Goal: Task Accomplishment & Management: Complete application form

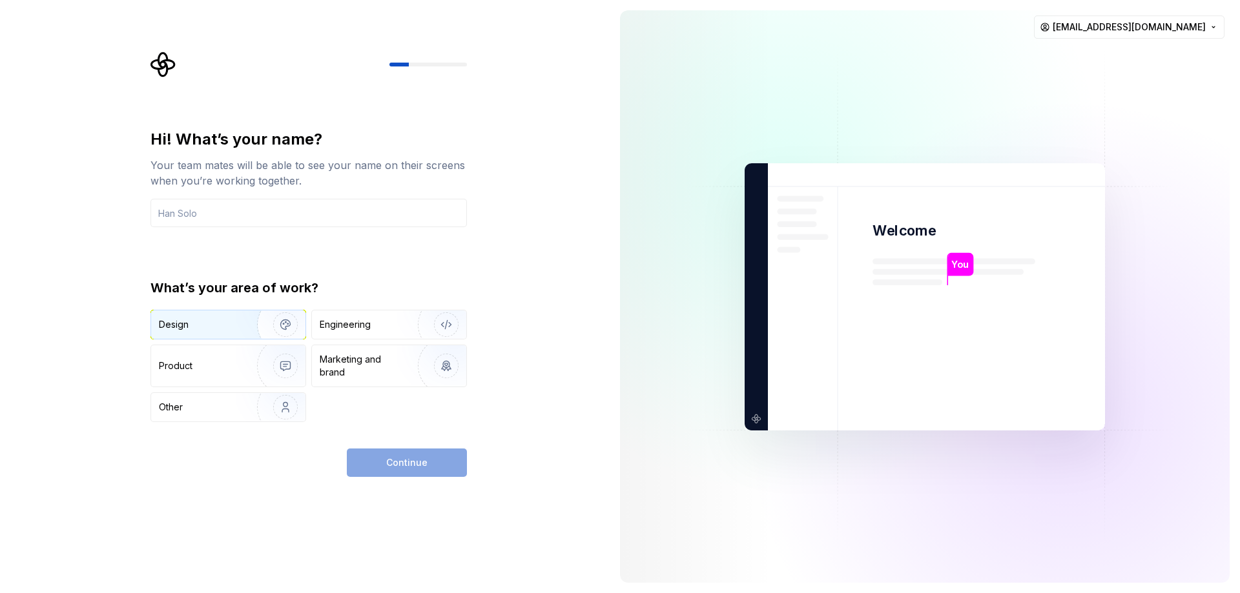
click at [205, 322] on div "Design" at bounding box center [199, 324] width 81 height 13
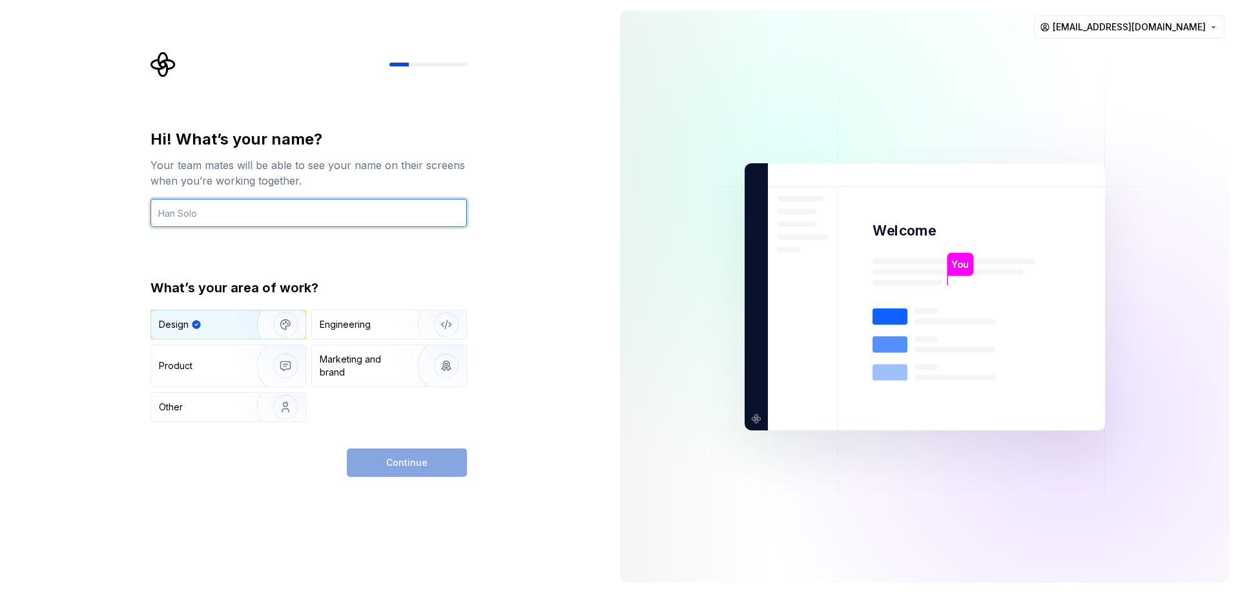
click at [192, 217] on input "text" at bounding box center [308, 213] width 316 height 28
click at [255, 212] on input "text" at bounding box center [308, 213] width 316 height 28
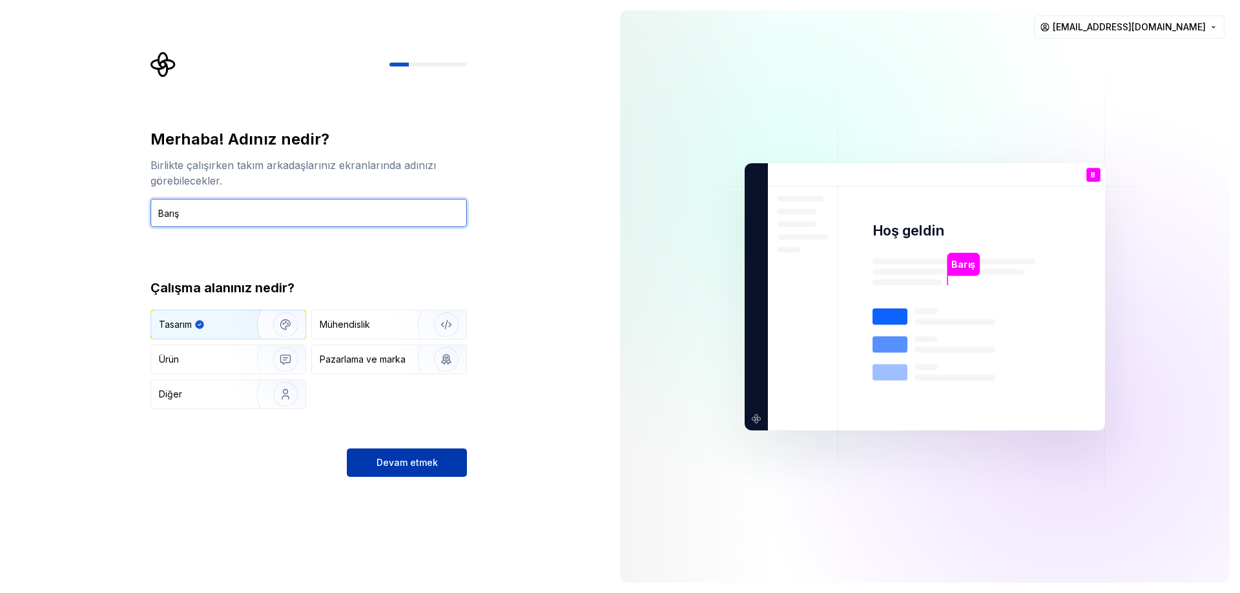
type input "Barış"
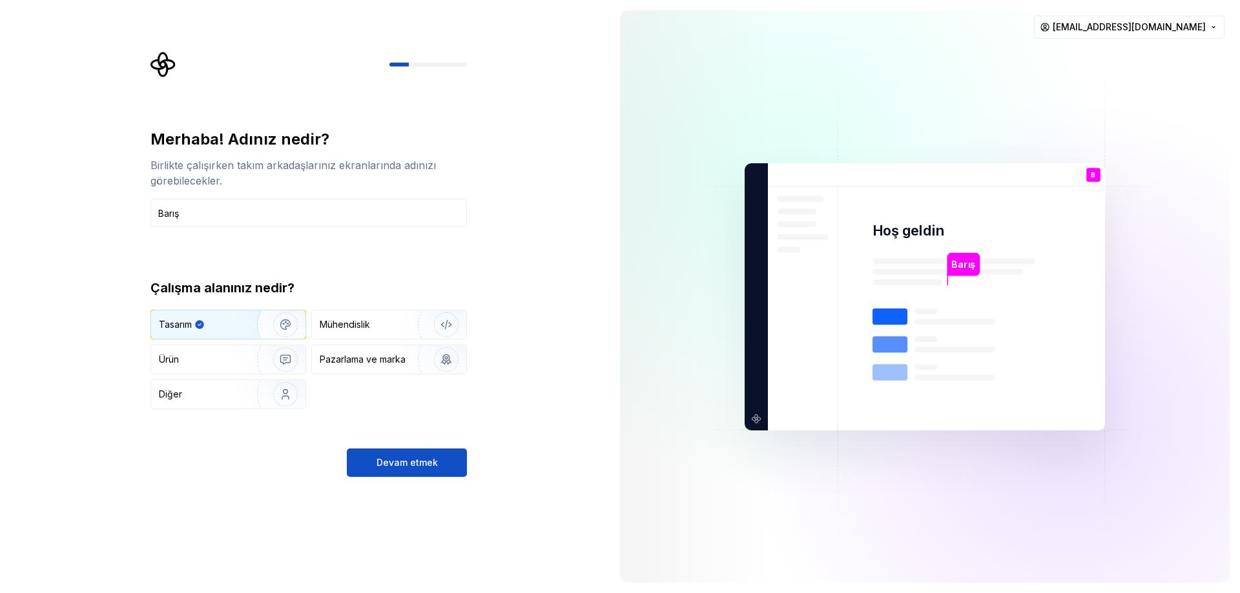
click at [422, 456] on button "Devam etmek" at bounding box center [407, 463] width 120 height 28
click at [1086, 44] on img at bounding box center [924, 297] width 523 height 610
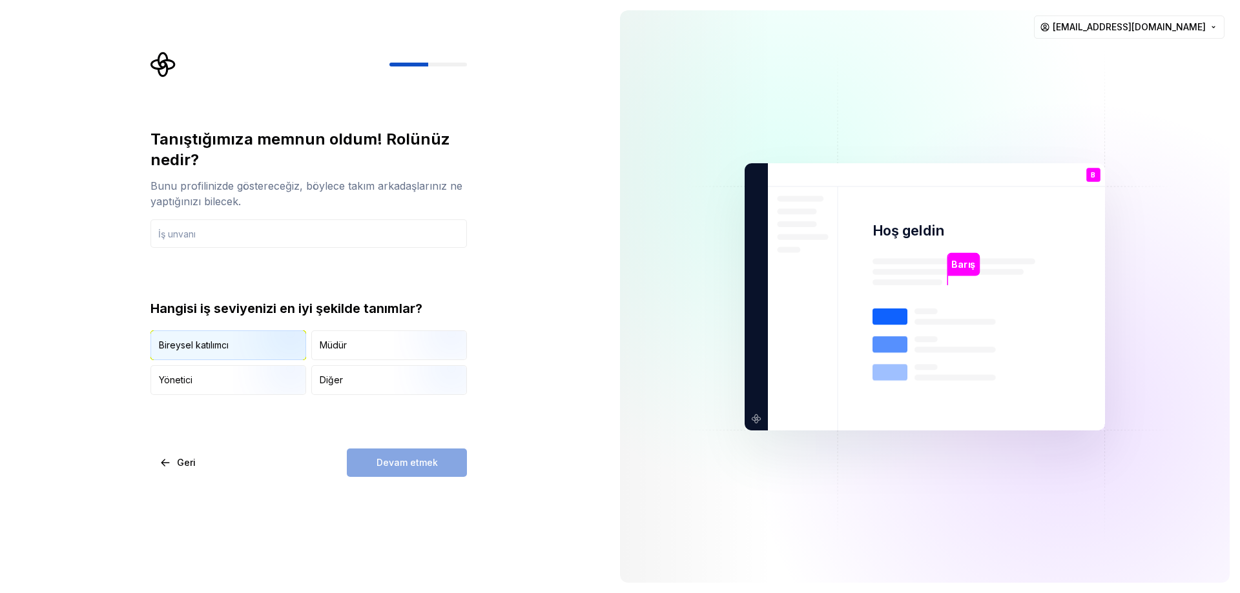
click at [276, 350] on img "button" at bounding box center [274, 361] width 83 height 87
click at [264, 247] on input "text" at bounding box center [308, 234] width 316 height 28
type input "ı"
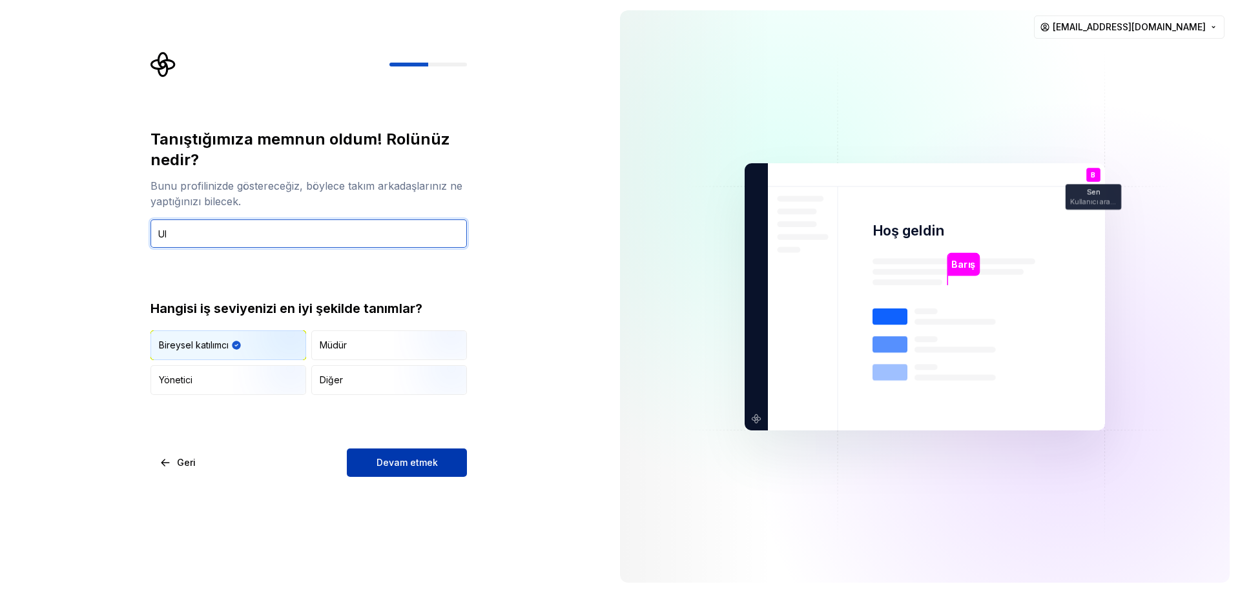
type input "UI"
click at [449, 468] on button "Devam etmek" at bounding box center [407, 463] width 120 height 28
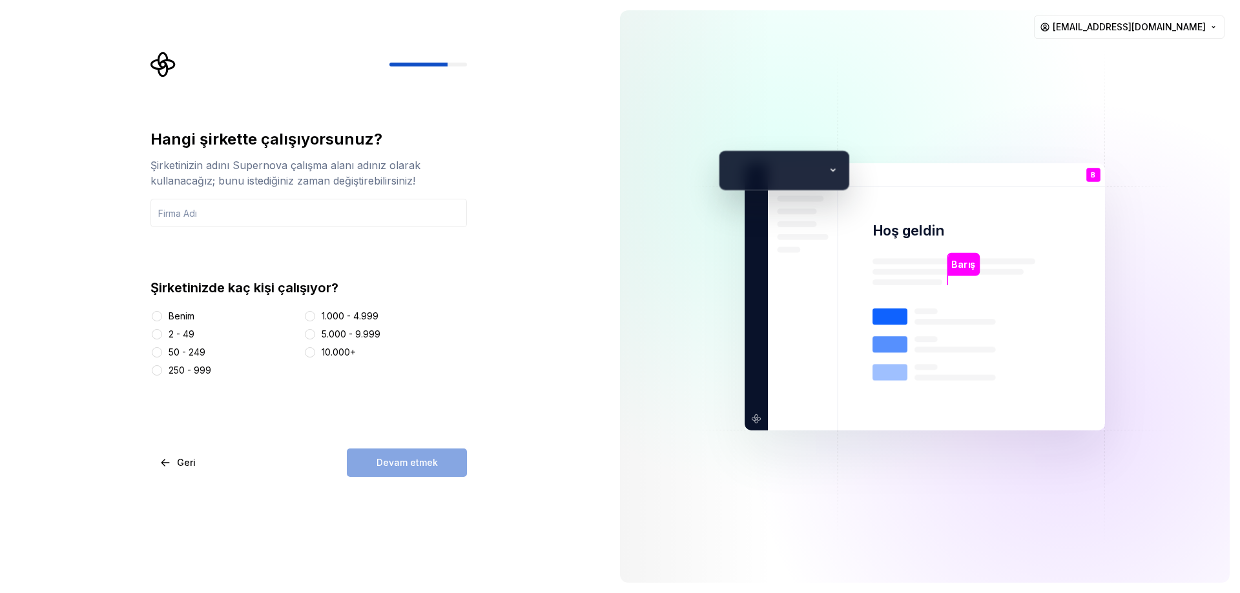
click at [187, 314] on font "Benim" at bounding box center [182, 316] width 26 height 11
click at [162, 314] on button "Benim" at bounding box center [157, 316] width 10 height 10
drag, startPoint x: 216, startPoint y: 206, endPoint x: 213, endPoint y: 214, distance: 8.8
click at [215, 207] on input "text" at bounding box center [308, 213] width 316 height 28
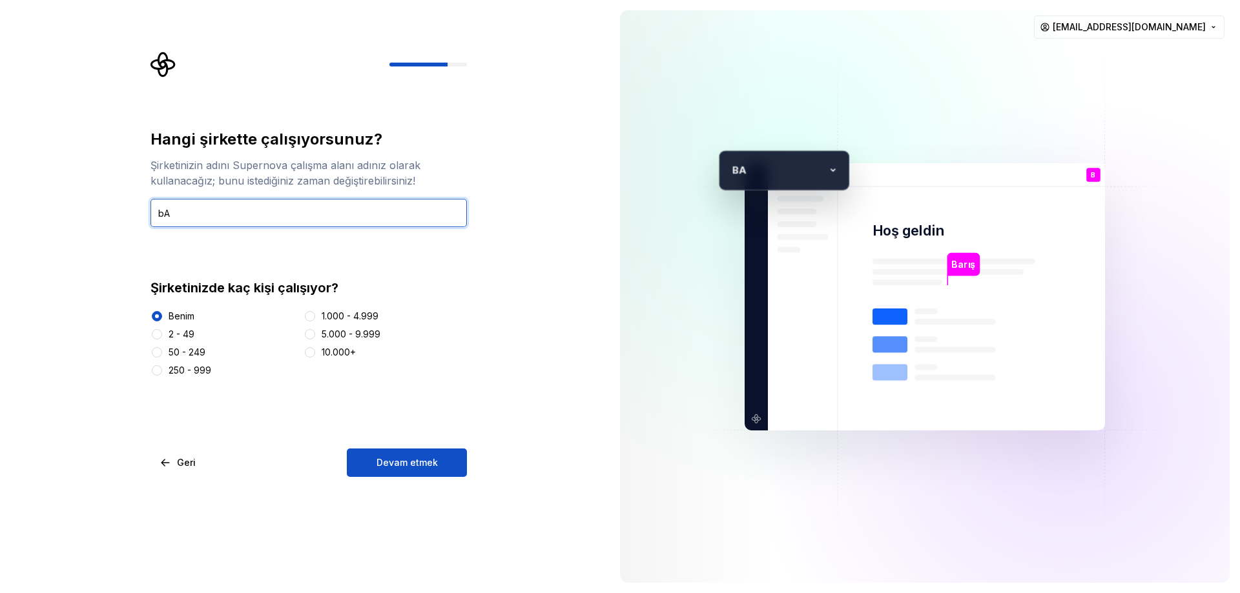
type input "b"
type input "Barış"
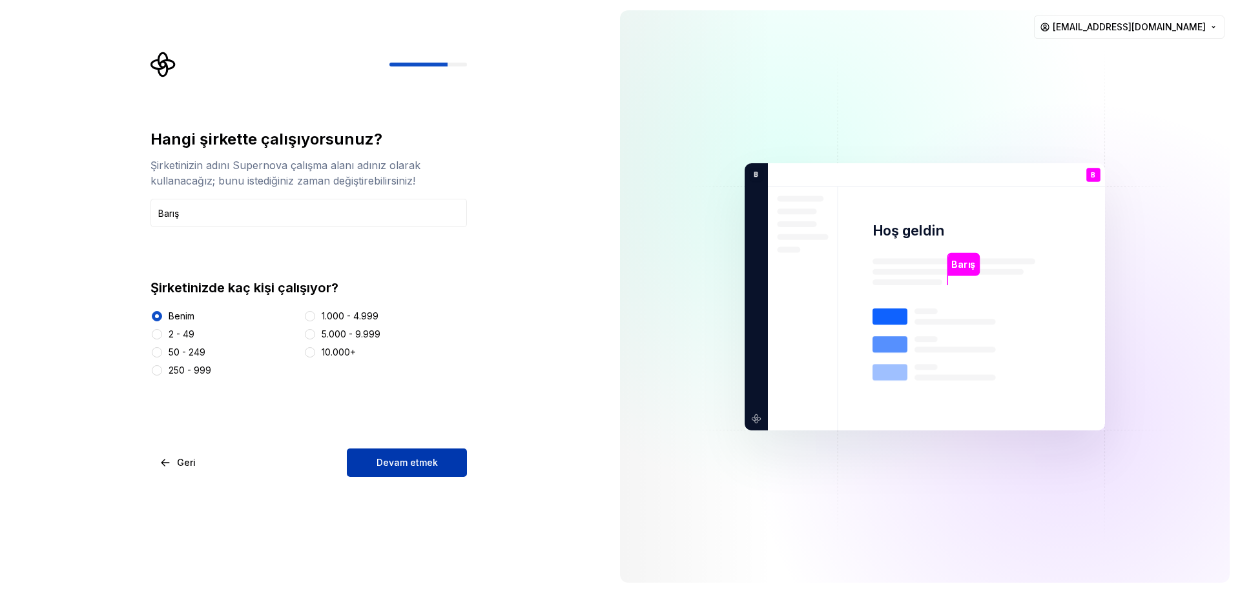
click at [415, 460] on font "Devam etmek" at bounding box center [406, 462] width 61 height 11
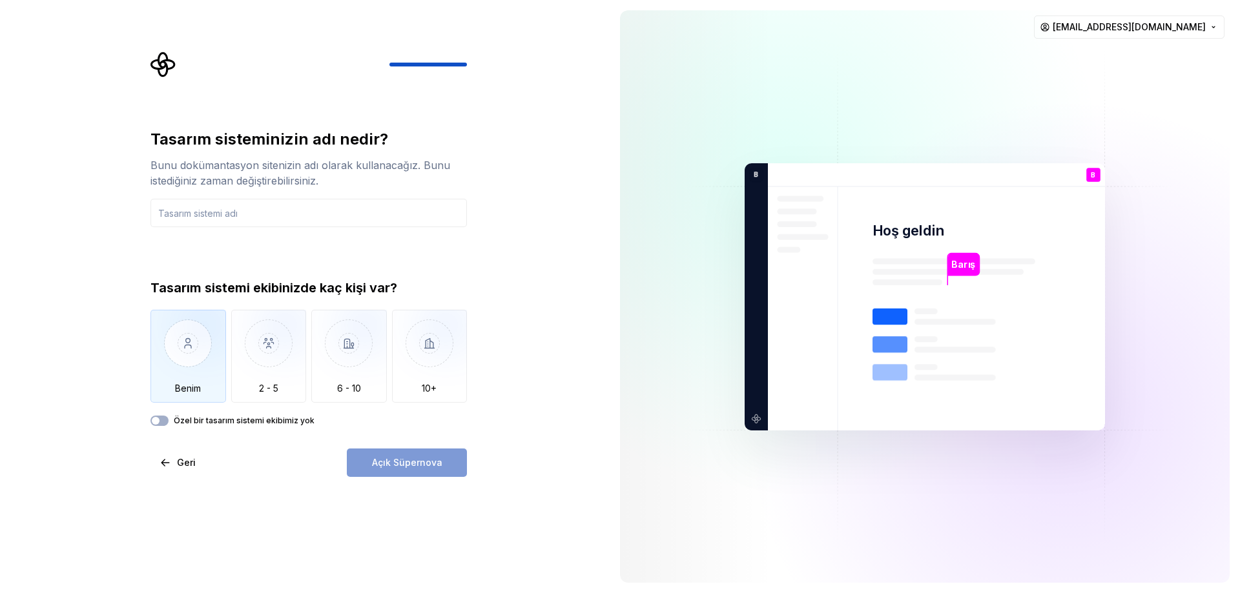
click at [196, 365] on img "button" at bounding box center [188, 353] width 76 height 87
click at [344, 387] on img "button" at bounding box center [349, 353] width 76 height 87
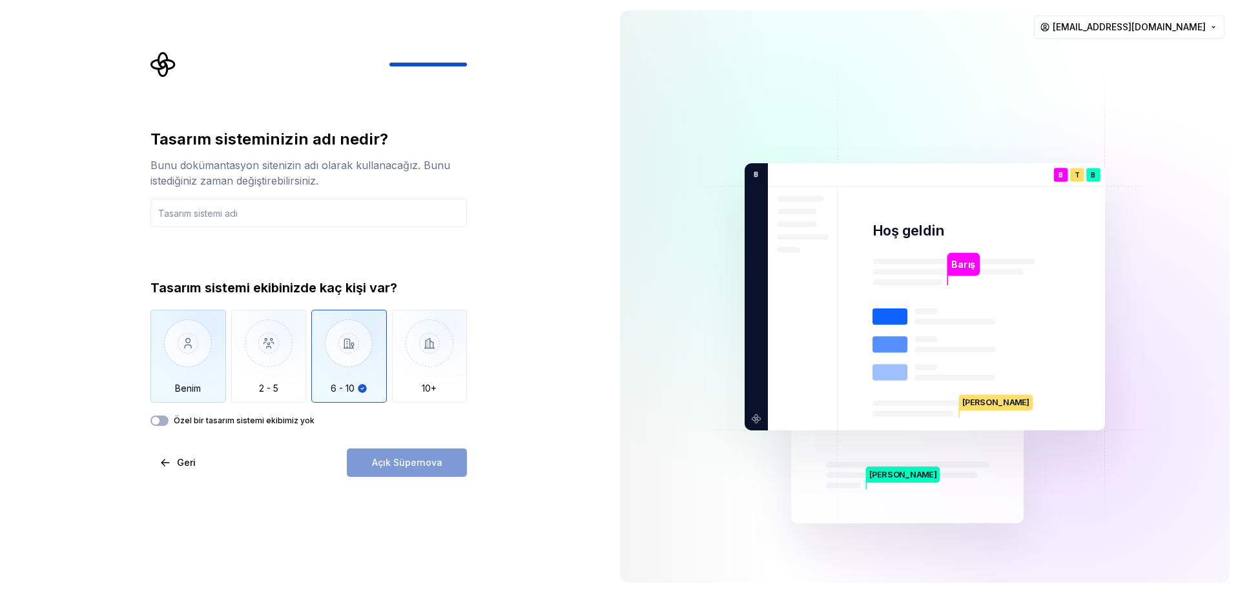
click at [181, 363] on img "button" at bounding box center [188, 353] width 76 height 87
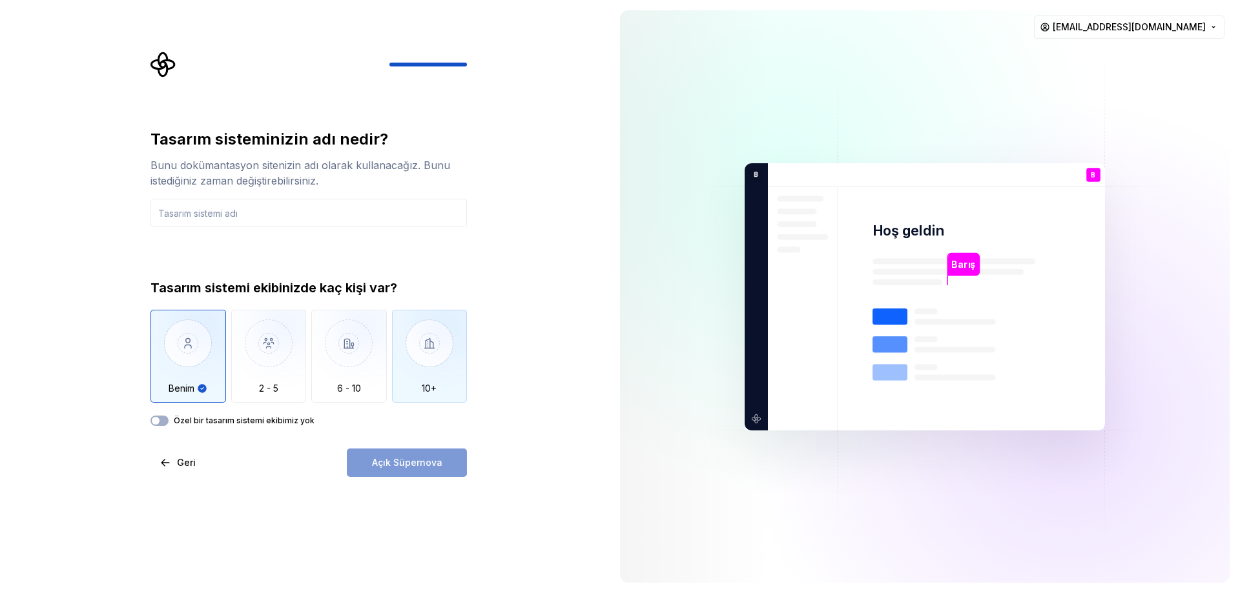
click at [412, 369] on img "button" at bounding box center [430, 353] width 76 height 87
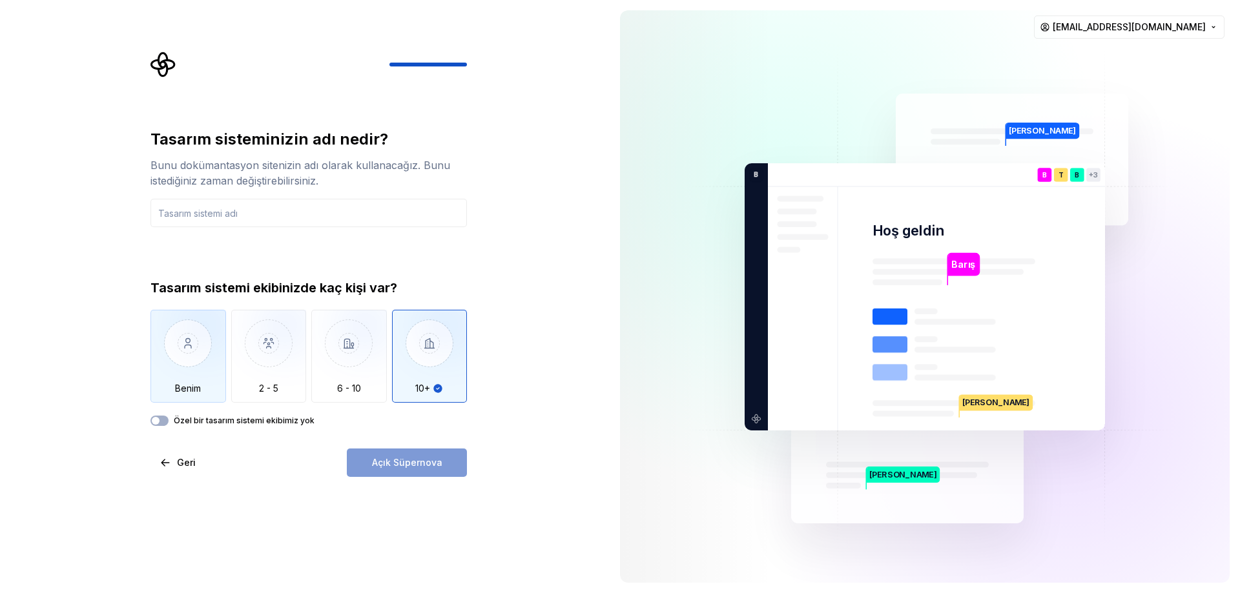
click at [216, 368] on img "button" at bounding box center [188, 353] width 76 height 87
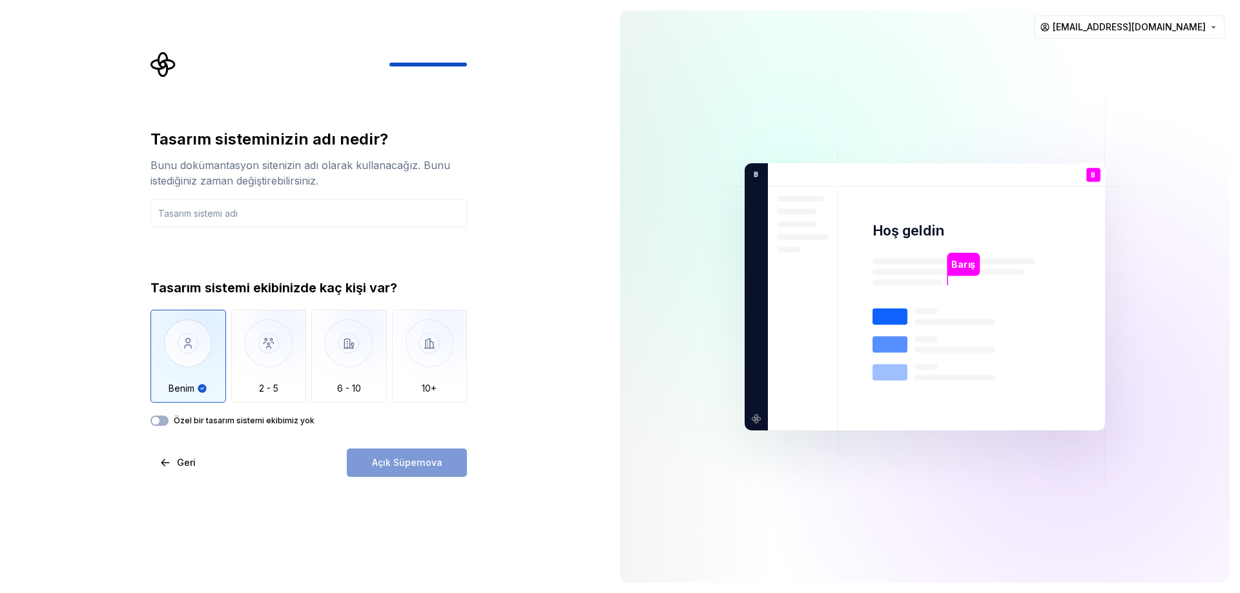
click at [214, 333] on img "button" at bounding box center [188, 353] width 76 height 87
click at [259, 268] on div "Tasarım sisteminizin adı nedir? Bunu dokümantasyon sitenizin adı olarak kullana…" at bounding box center [308, 277] width 316 height 297
click at [265, 383] on img "button" at bounding box center [269, 353] width 76 height 87
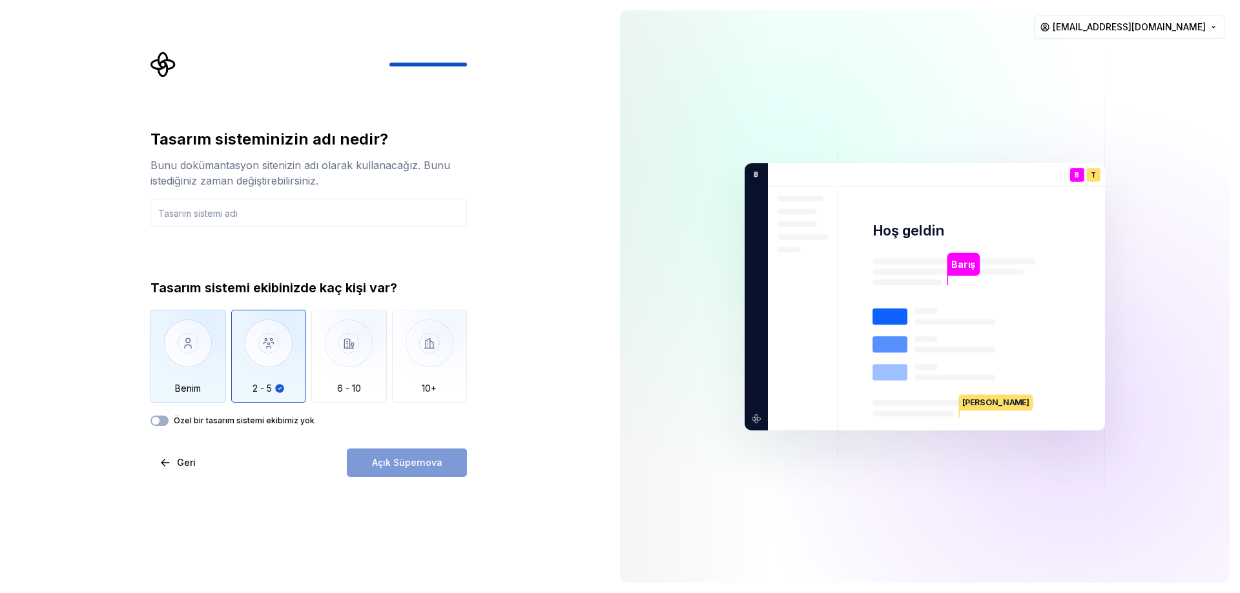
click at [200, 382] on img "button" at bounding box center [188, 353] width 76 height 87
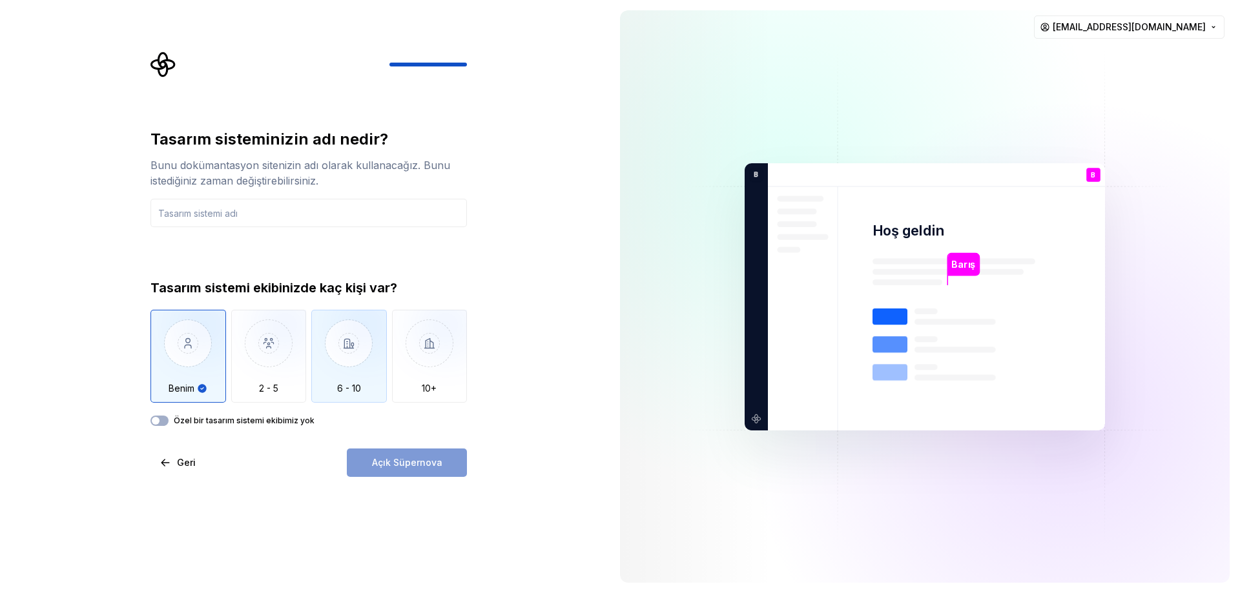
drag, startPoint x: 293, startPoint y: 378, endPoint x: 319, endPoint y: 369, distance: 28.0
click at [294, 377] on img "button" at bounding box center [269, 353] width 76 height 87
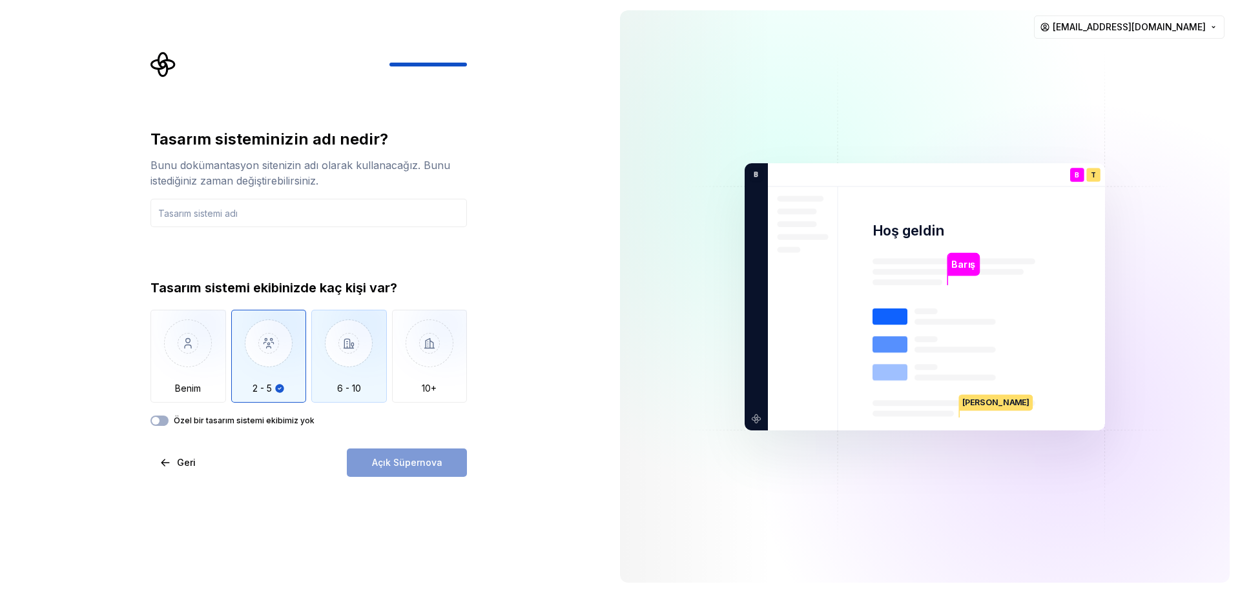
click at [373, 356] on img "button" at bounding box center [349, 353] width 76 height 87
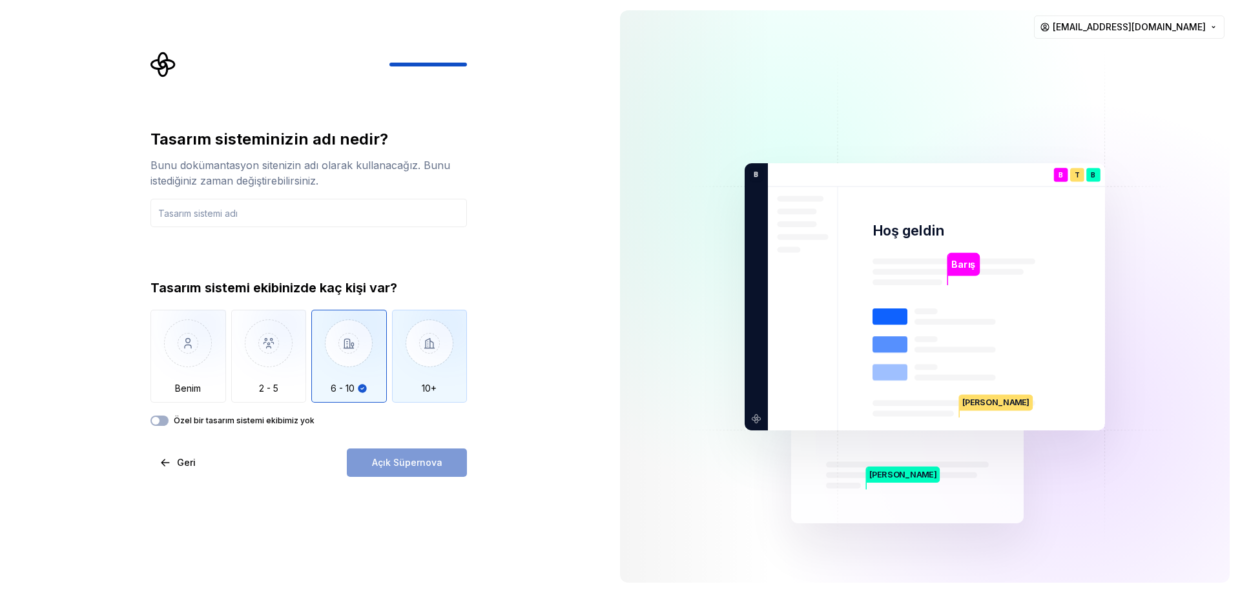
click at [395, 335] on img "button" at bounding box center [430, 353] width 76 height 87
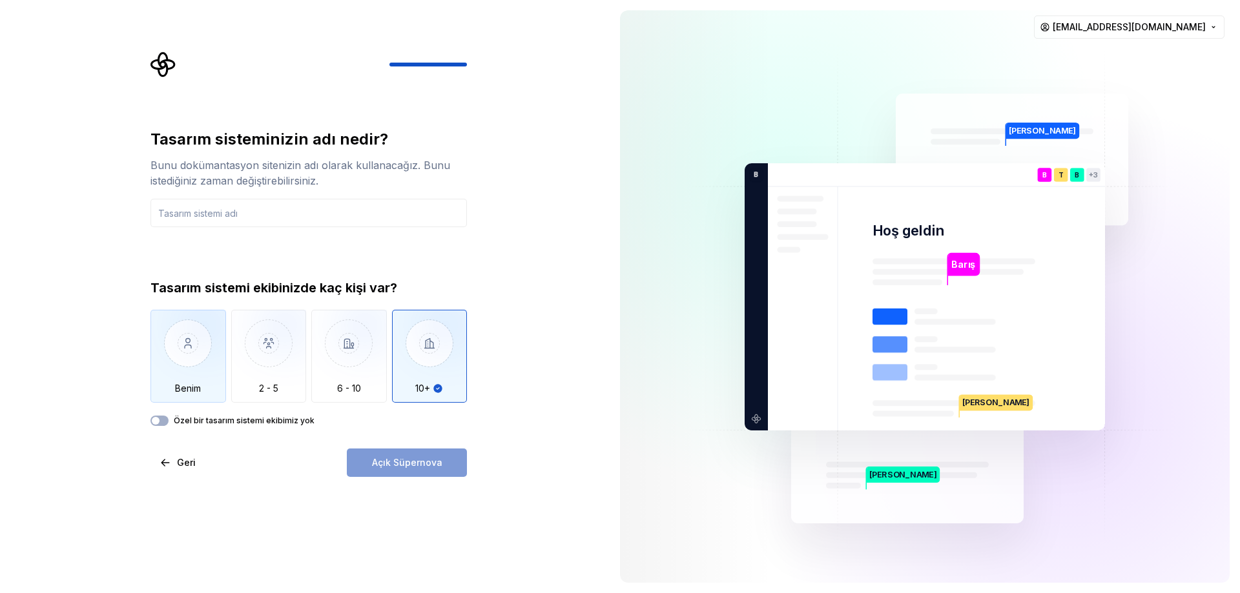
click at [194, 366] on img "button" at bounding box center [188, 353] width 76 height 87
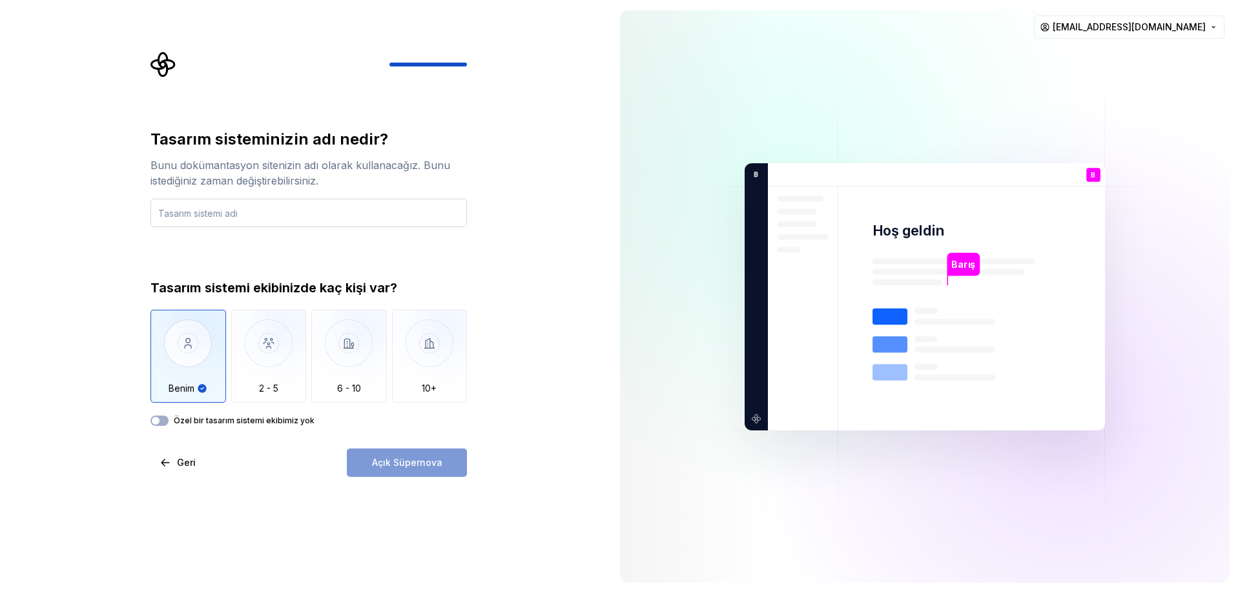
click at [201, 222] on input "text" at bounding box center [308, 213] width 316 height 28
drag, startPoint x: 156, startPoint y: 162, endPoint x: 339, endPoint y: 201, distance: 187.4
click at [339, 201] on div "Tasarım sisteminizin adı nedir? Bunu dokümantasyon sitenizin adı olarak kullana…" at bounding box center [308, 178] width 316 height 98
click at [339, 201] on input "text" at bounding box center [308, 213] width 316 height 28
click at [322, 222] on input "text" at bounding box center [308, 213] width 316 height 28
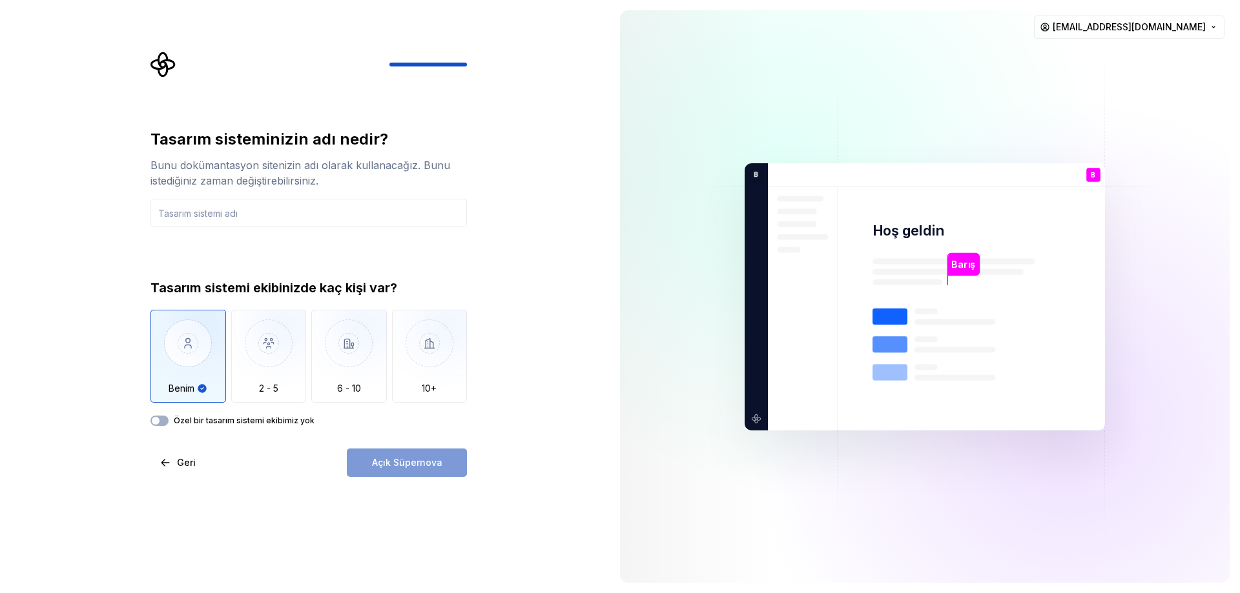
click at [235, 414] on div "Tasarım sistemi ekibinizde kaç kişi var? Benim 2 - 5 6 - 10 10+ Özel bir tasarı…" at bounding box center [308, 352] width 316 height 147
click at [171, 419] on div "Özel bir tasarım sistemi ekibimiz yok" at bounding box center [308, 421] width 316 height 10
click at [156, 422] on span "button" at bounding box center [156, 421] width 8 height 8
click at [365, 461] on div "Açık Süpernova" at bounding box center [407, 463] width 120 height 28
click at [154, 426] on div "Tasarım sisteminizin adı nedir? Bunu dokümantasyon sitenizin adı olarak kullana…" at bounding box center [308, 303] width 316 height 348
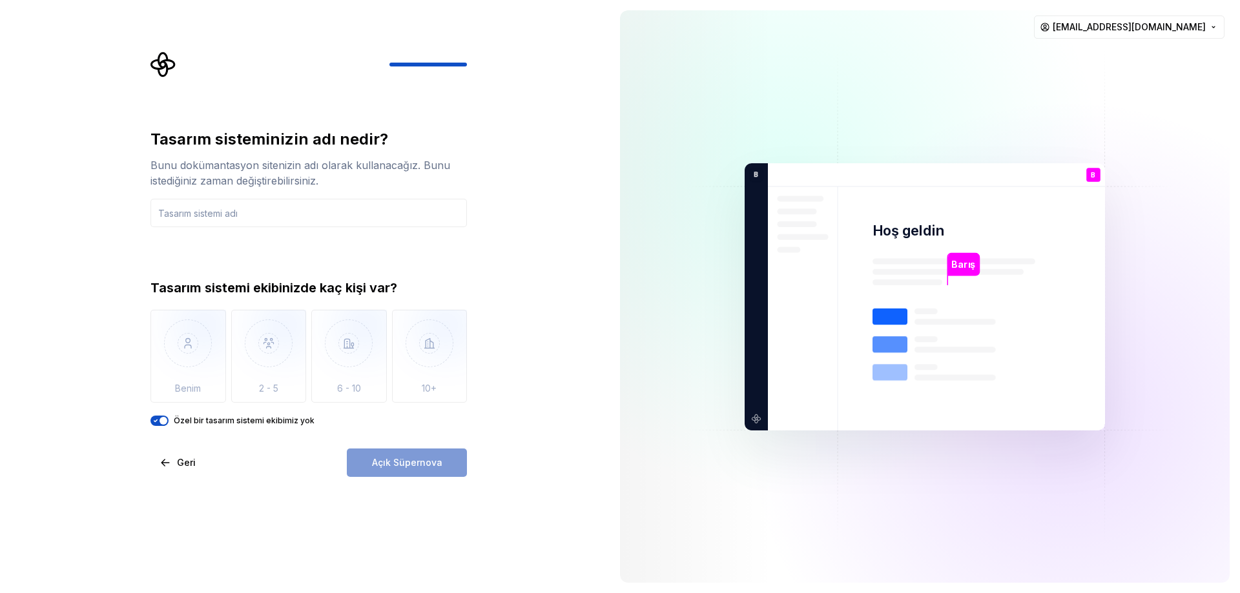
click at [396, 466] on div "Açık Süpernova" at bounding box center [407, 463] width 120 height 28
click at [287, 209] on input "text" at bounding box center [308, 213] width 316 height 28
type input "u"
type input "I"
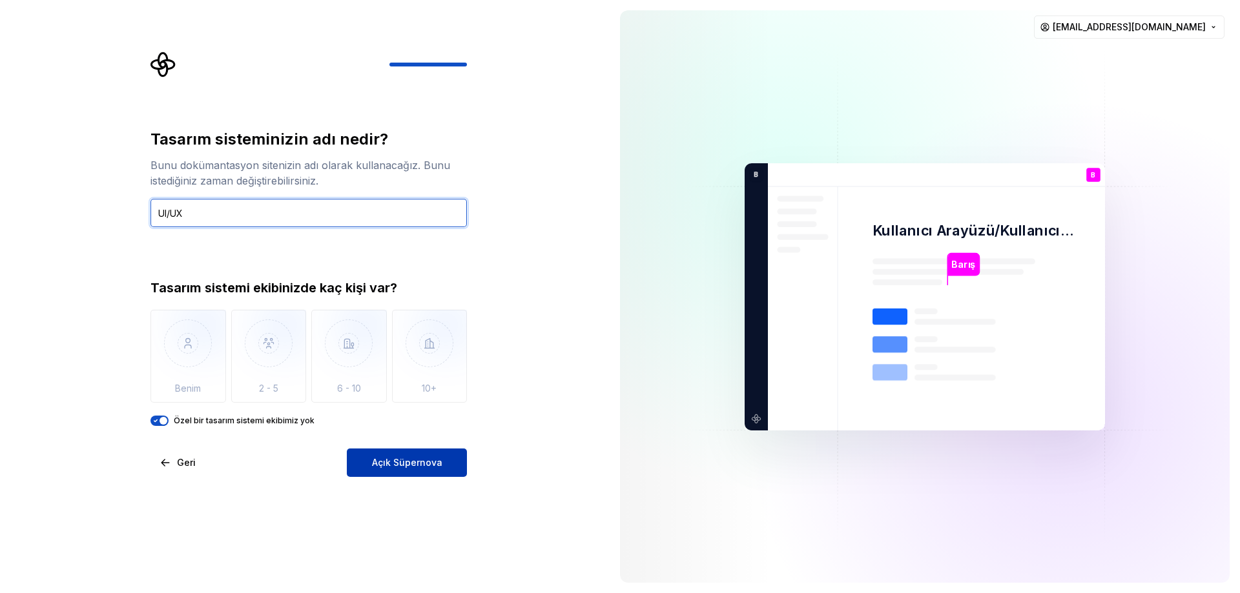
type input "UI/UX"
click at [429, 457] on span "Açık Süpernova" at bounding box center [407, 463] width 70 height 13
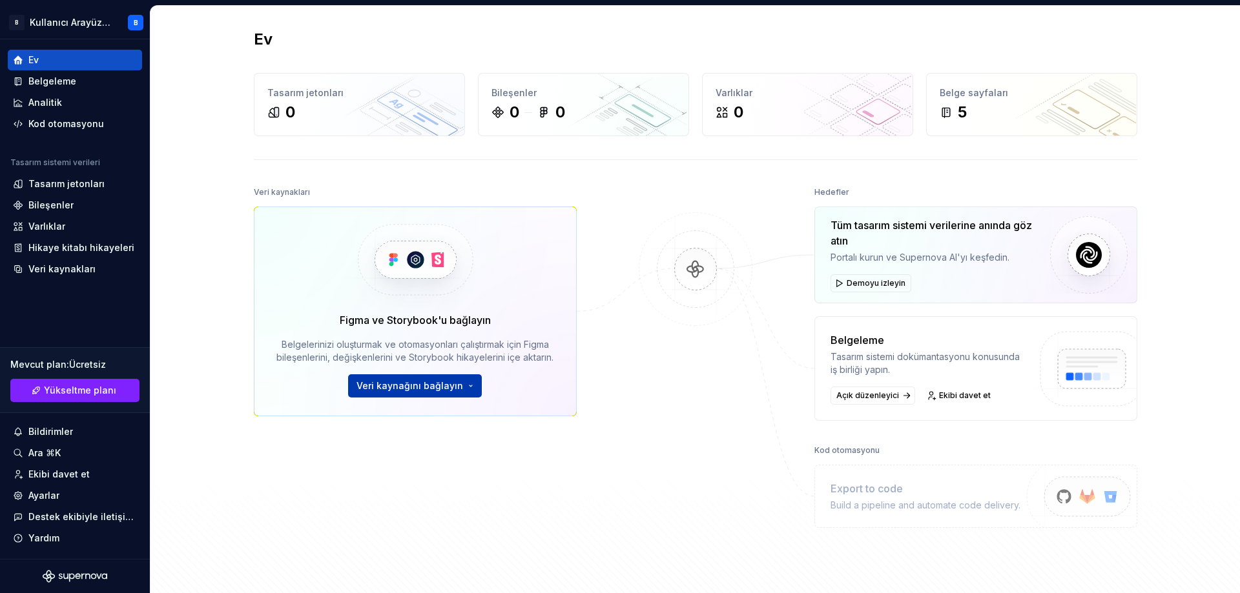
click at [407, 390] on font "Veri kaynağını bağlayın" at bounding box center [409, 385] width 107 height 11
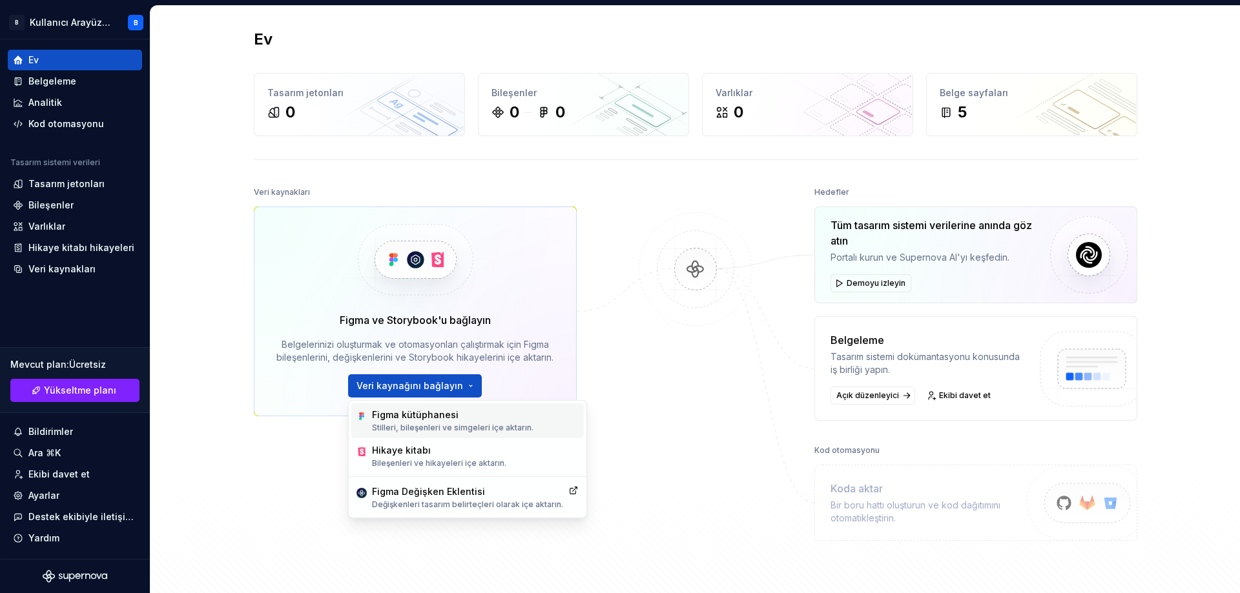
click at [407, 422] on div "Figma kütüphanesi Stilleri, bileşenleri ve simgeleri içe aktarın." at bounding box center [452, 421] width 161 height 25
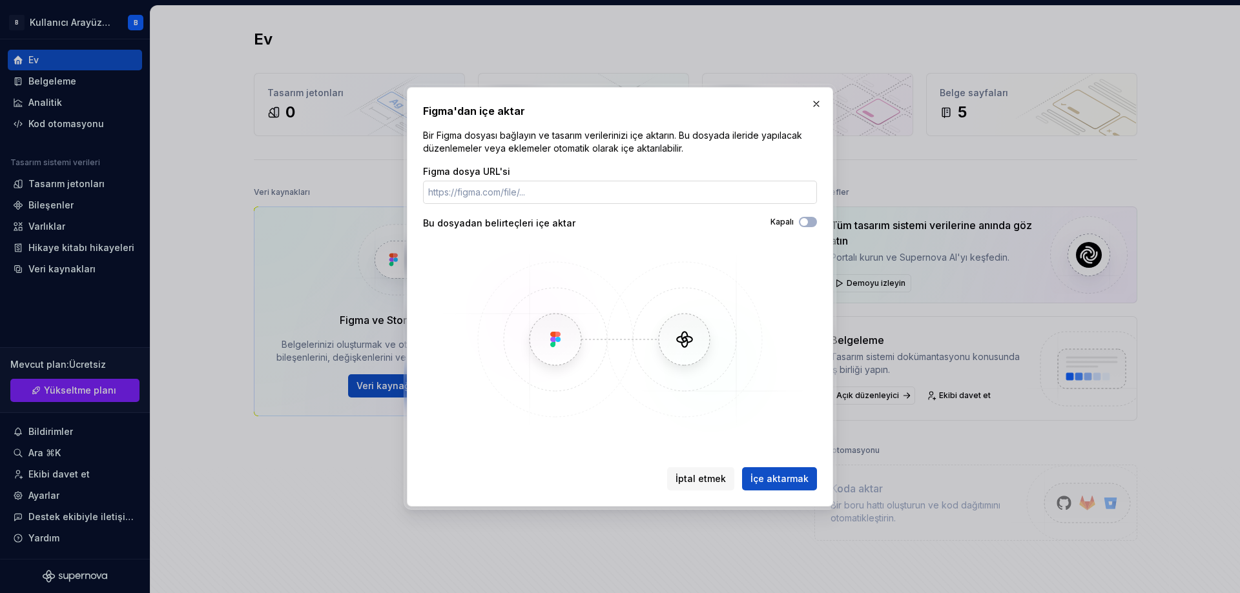
click at [545, 202] on input "Figma dosya URL'si" at bounding box center [620, 192] width 394 height 23
click at [475, 193] on input "Figma dosya URL'si" at bounding box center [620, 192] width 394 height 23
paste input "https://www.figma.com/design/LPClb5nEDFjnPxKvs31gpR/Portfolyo?node-id=129-2&t=9…"
type input "https://www.figma.com/design/LPClb5nEDFjnPxKvs31gpR/Portfolyo?node-id=129-2&t=9…"
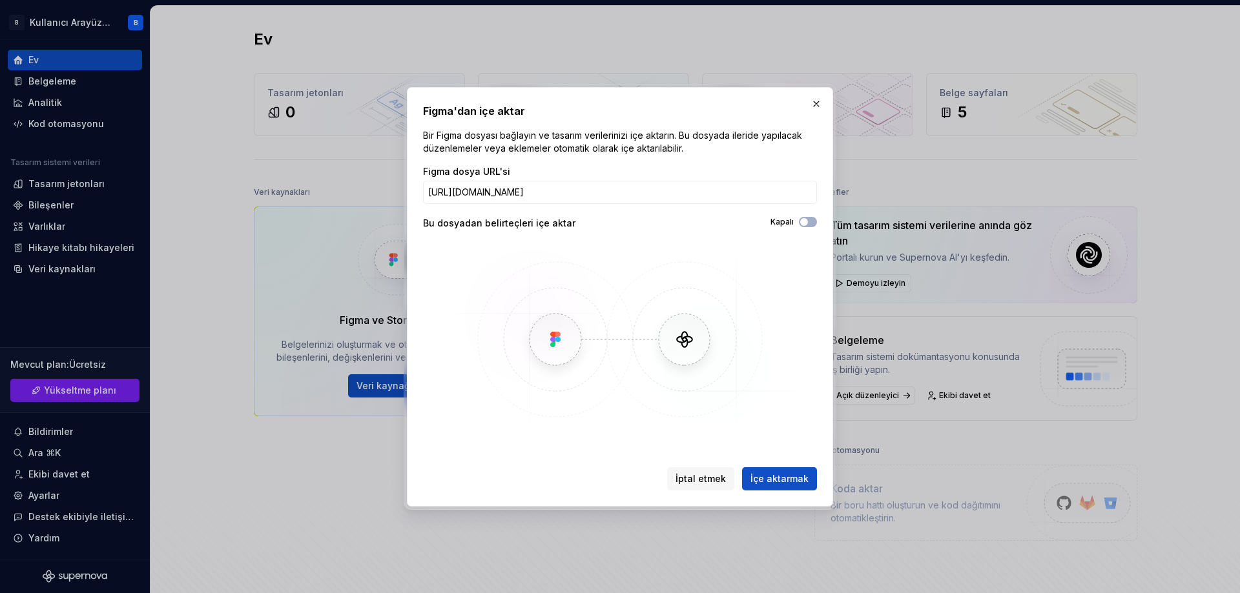
scroll to position [0, 0]
click at [796, 225] on div "Kapalı" at bounding box center [718, 222] width 197 height 10
click at [801, 221] on span "button" at bounding box center [804, 222] width 8 height 8
click at [783, 476] on font "İçe aktarmak" at bounding box center [779, 478] width 58 height 11
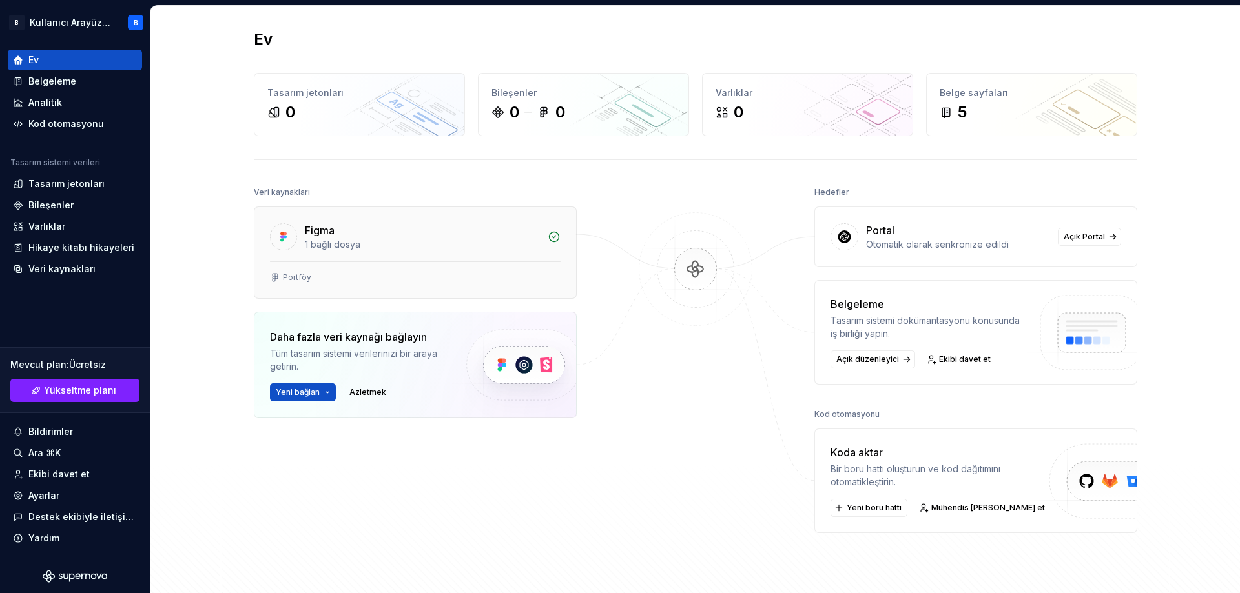
click at [342, 245] on font "1 bağlı dosya" at bounding box center [333, 244] width 56 height 11
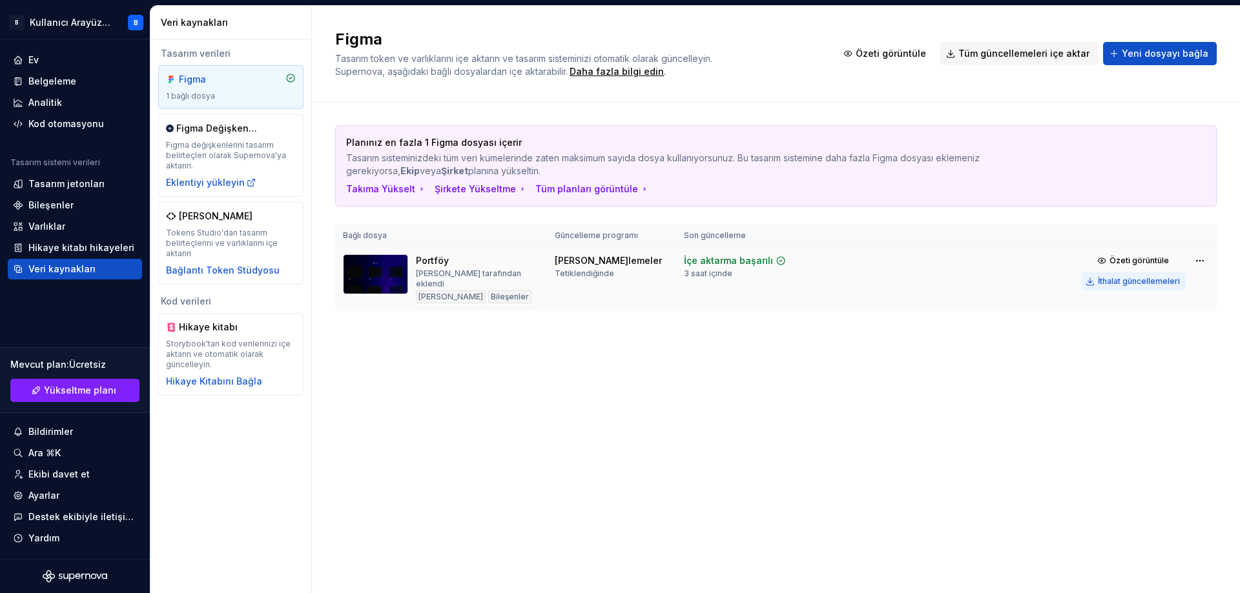
click at [1124, 287] on button "İthalat güncellemeleri" at bounding box center [1134, 281] width 104 height 18
click at [363, 274] on img at bounding box center [375, 274] width 65 height 40
click at [491, 292] on font "Bileşenler" at bounding box center [510, 297] width 38 height 10
click at [582, 264] on font "[PERSON_NAME]lemeler" at bounding box center [608, 260] width 107 height 11
click at [1122, 266] on button "Özeti görüntüle" at bounding box center [1134, 261] width 104 height 18
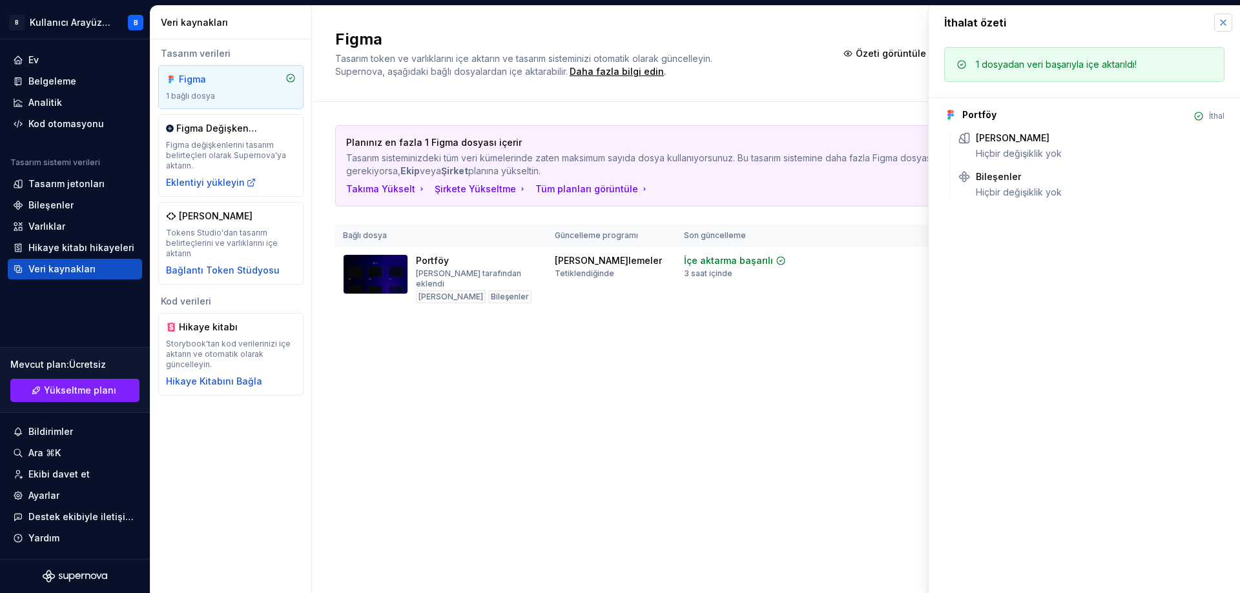
click at [1215, 26] on button "button" at bounding box center [1223, 23] width 18 height 18
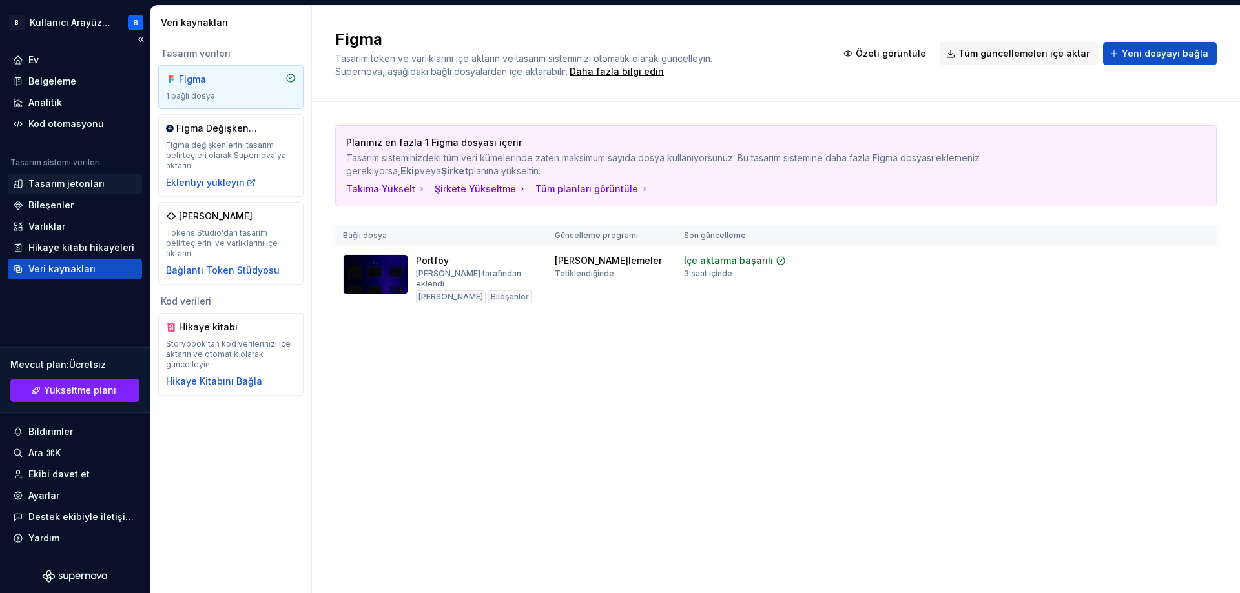
click at [69, 176] on div "Tasarım jetonları" at bounding box center [75, 184] width 134 height 21
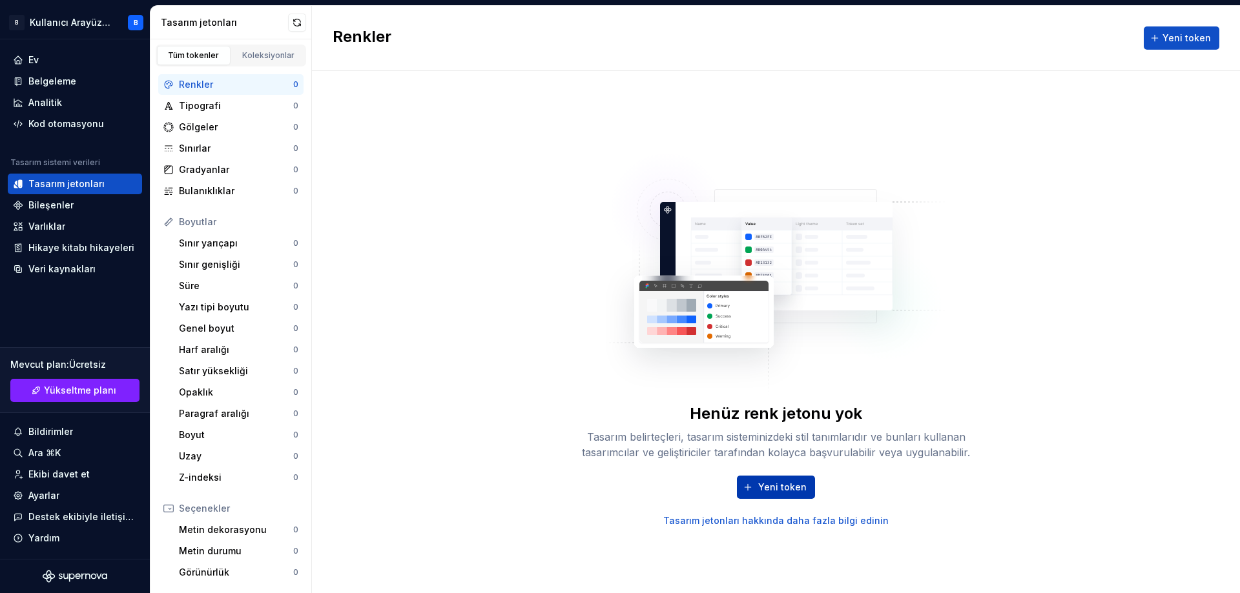
click at [759, 491] on button "Yeni token" at bounding box center [776, 487] width 78 height 23
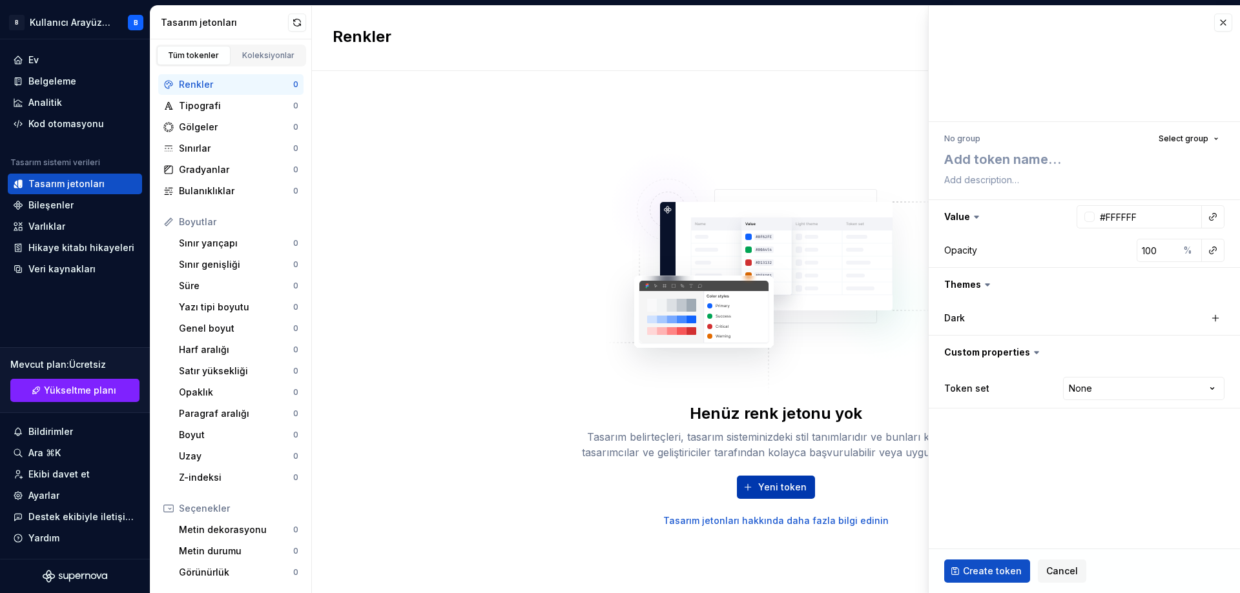
type textarea "*"
click at [1027, 170] on textarea at bounding box center [1081, 159] width 280 height 23
click at [1217, 21] on button "button" at bounding box center [1223, 23] width 18 height 18
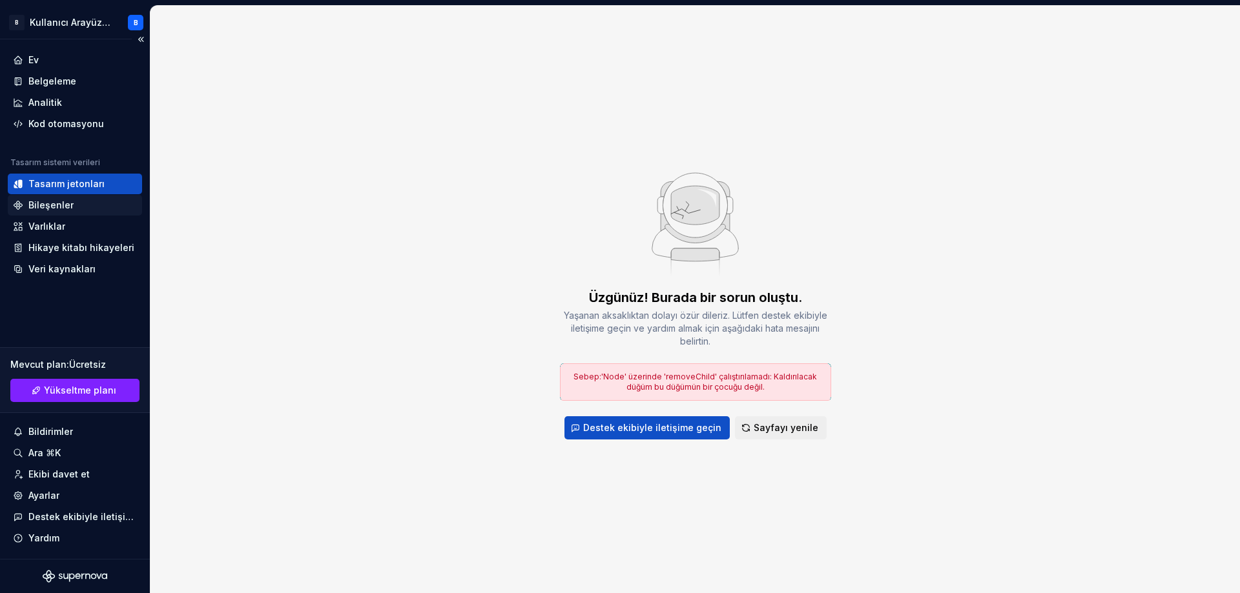
click at [41, 210] on font "Bileşenler" at bounding box center [50, 205] width 45 height 11
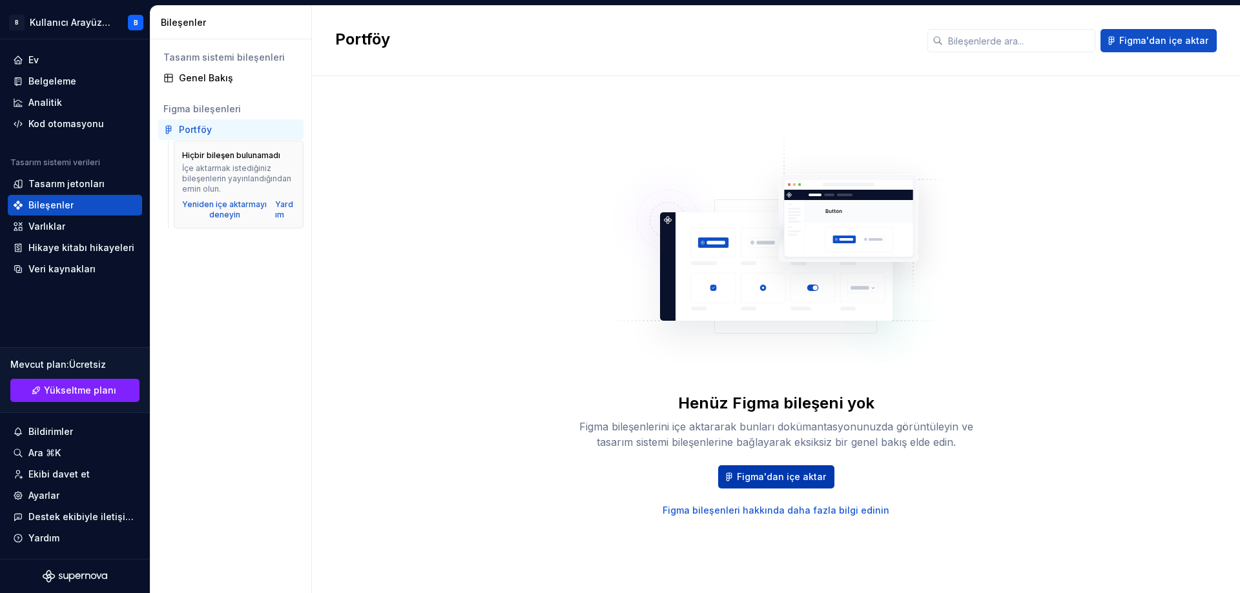
click at [756, 478] on font "Figma'dan içe aktar" at bounding box center [781, 476] width 89 height 11
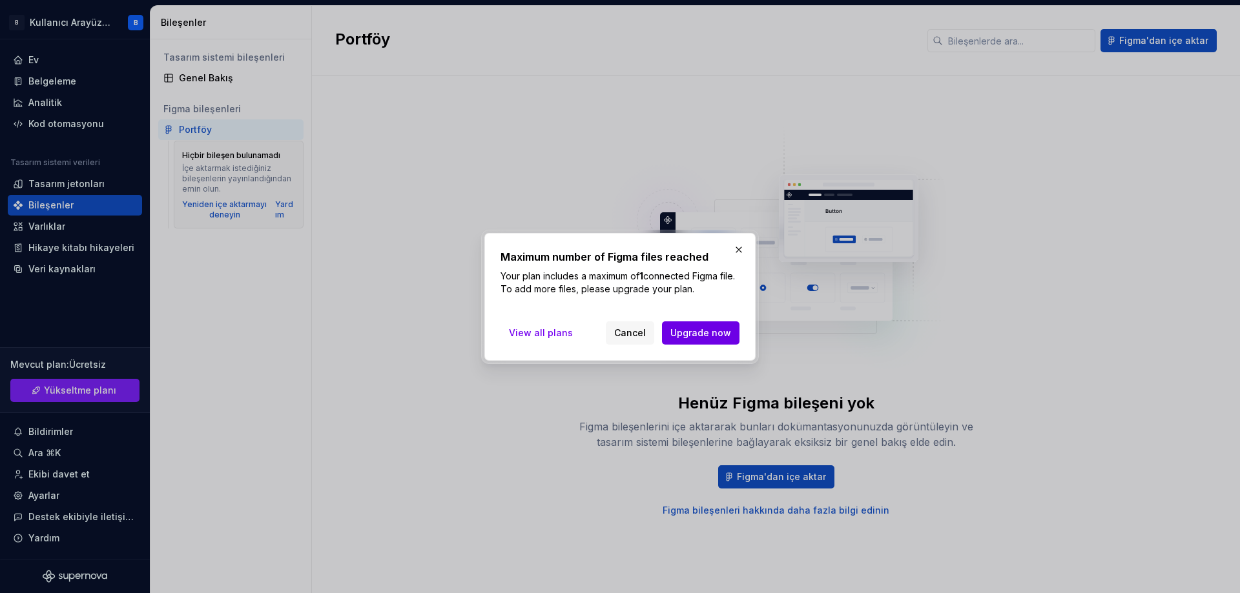
click at [703, 337] on span "Upgrade now" at bounding box center [700, 333] width 61 height 13
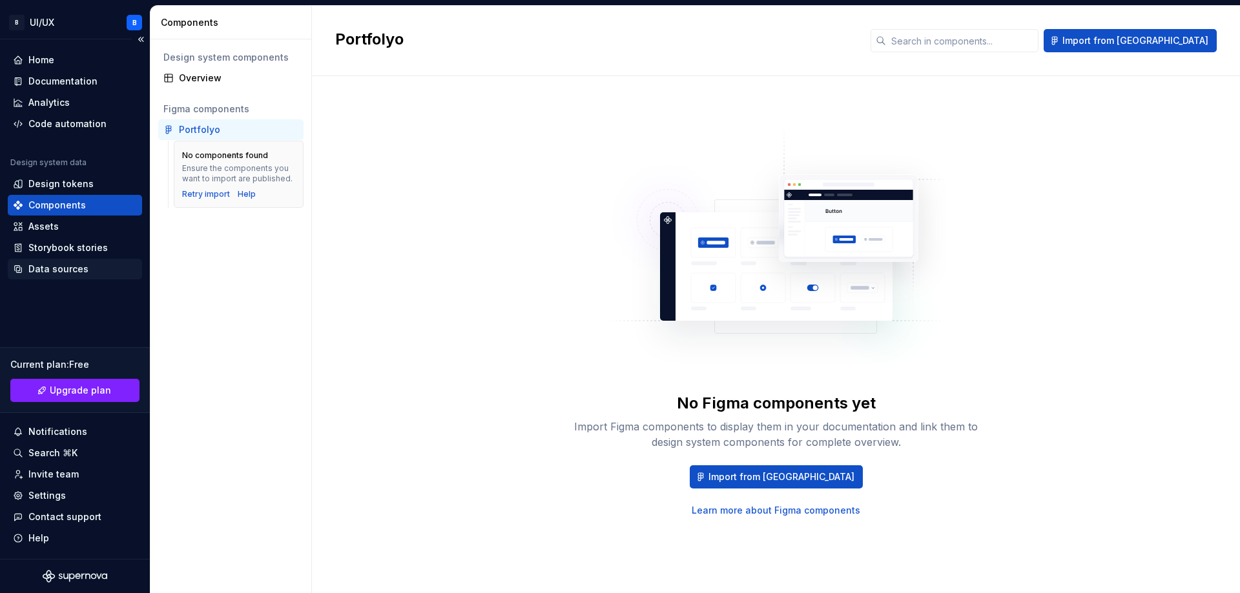
click at [61, 269] on div "Data sources" at bounding box center [58, 269] width 60 height 13
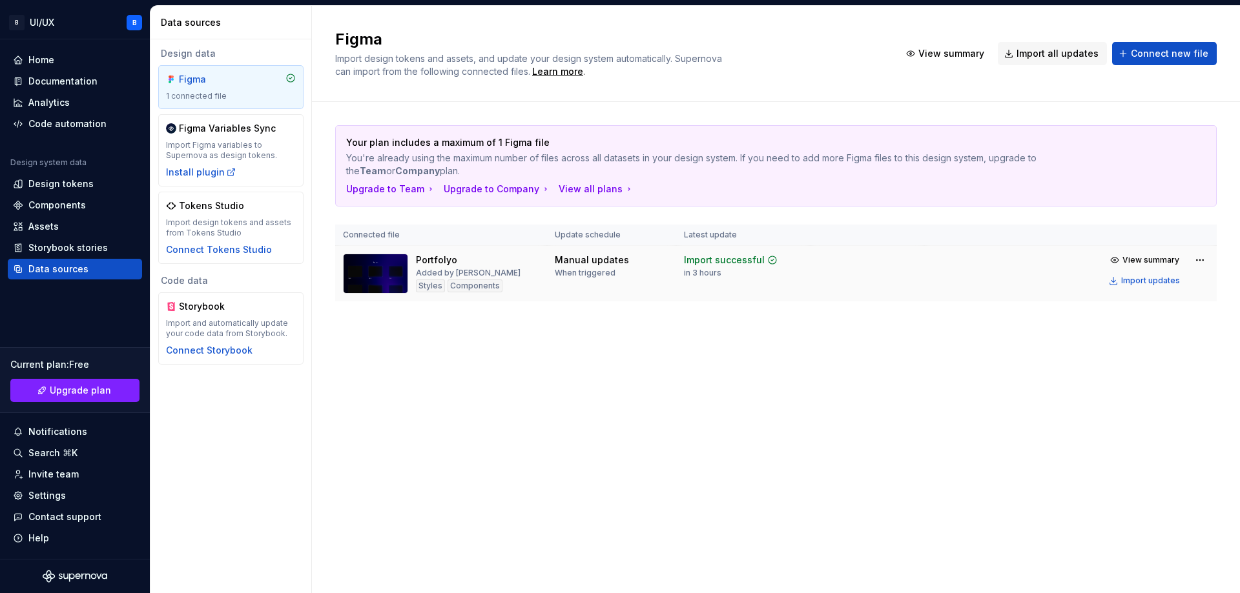
click at [349, 269] on img at bounding box center [375, 274] width 65 height 40
click at [431, 244] on th "Connected file" at bounding box center [441, 235] width 212 height 21
click at [417, 257] on div "Portfolyo" at bounding box center [436, 260] width 41 height 13
click at [416, 257] on div "Portfolyo" at bounding box center [436, 260] width 41 height 13
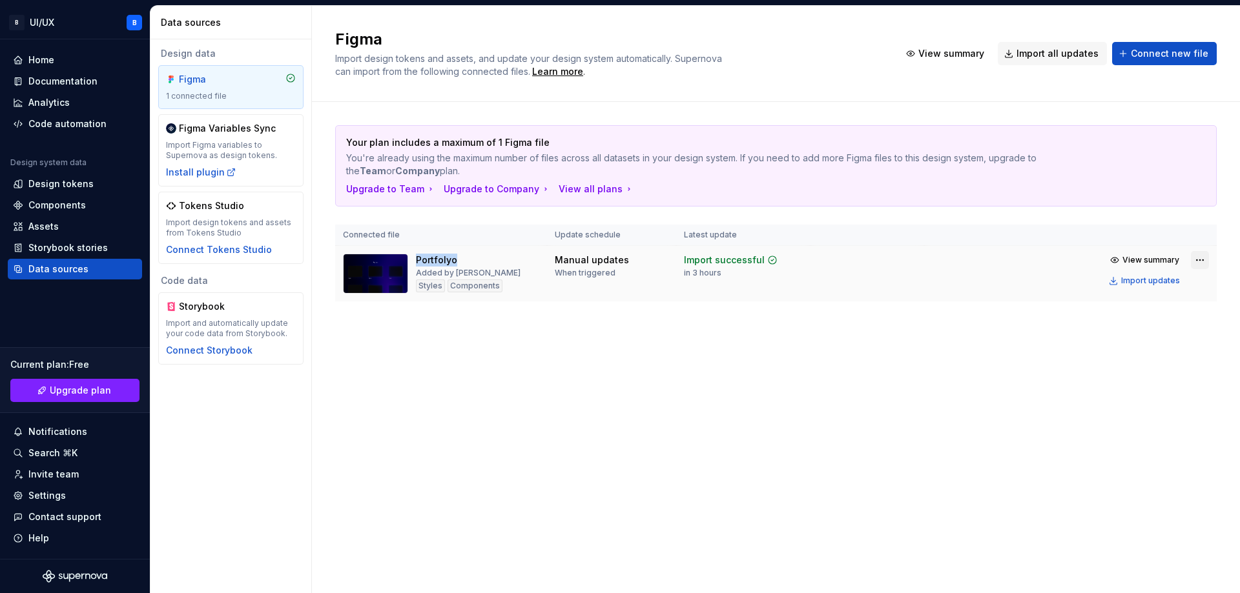
click at [1197, 267] on html "B UI/UX B Home Documentation Analytics Code automation Design system data Desig…" at bounding box center [620, 296] width 1240 height 593
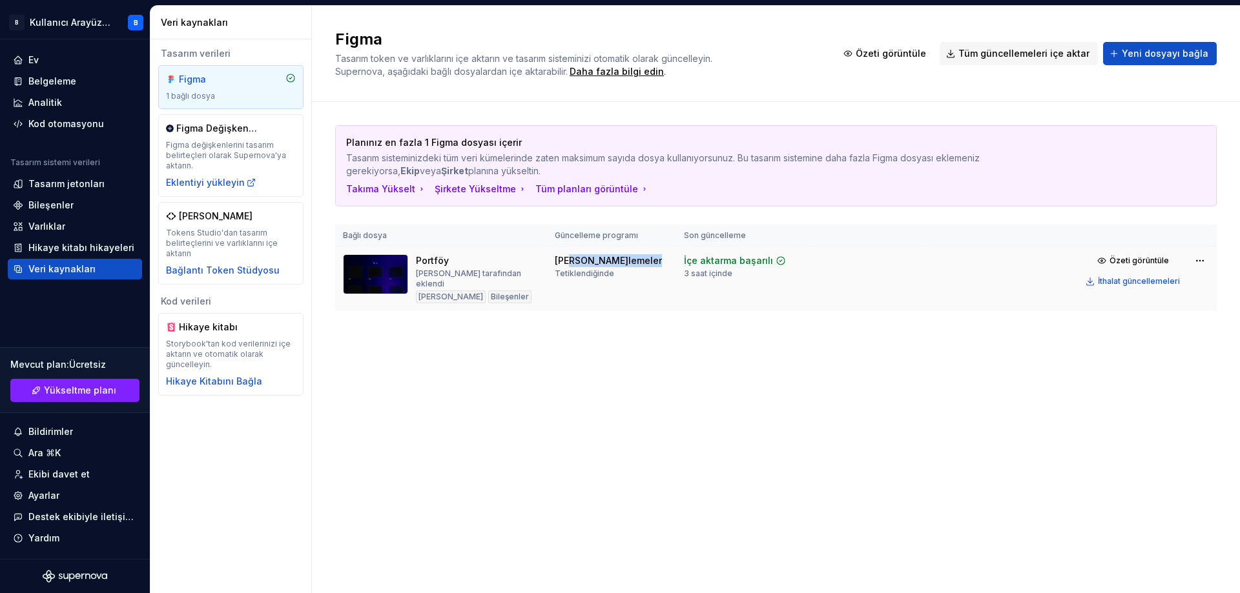
drag, startPoint x: 579, startPoint y: 260, endPoint x: 661, endPoint y: 260, distance: 82.0
click at [661, 260] on div "[PERSON_NAME]lemeler Tetiklendiğinde" at bounding box center [612, 266] width 114 height 25
drag, startPoint x: 730, startPoint y: 259, endPoint x: 759, endPoint y: 263, distance: 28.7
click at [735, 260] on font "İçe aktarma başarılı" at bounding box center [728, 260] width 89 height 11
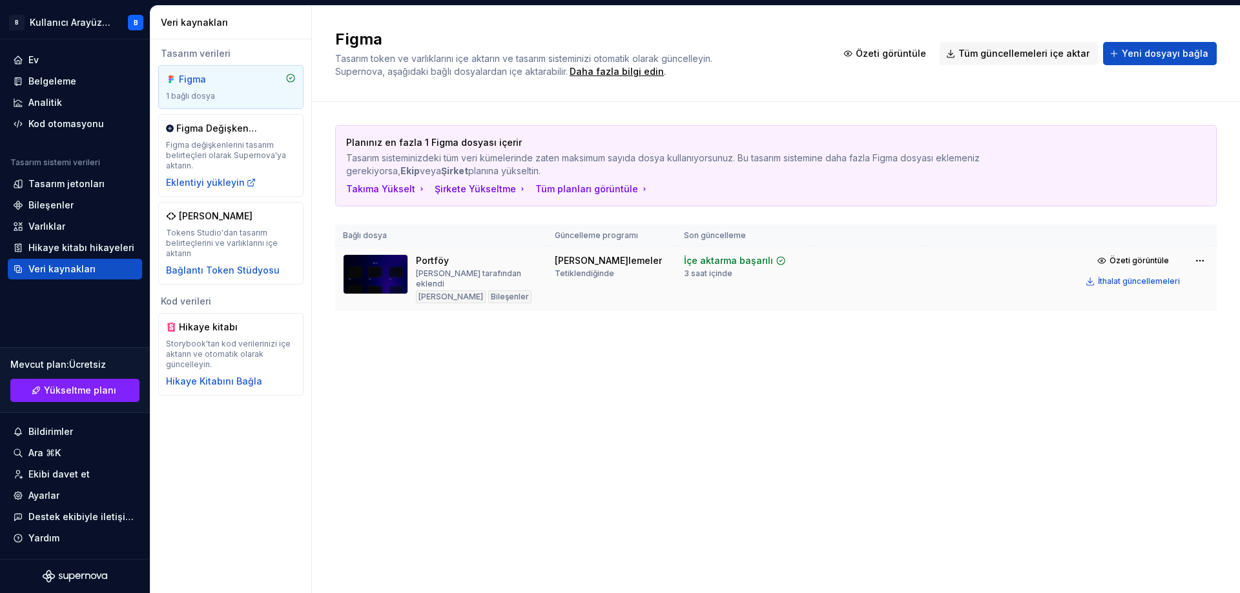
click at [779, 261] on icon at bounding box center [781, 261] width 8 height 8
click at [371, 269] on img at bounding box center [375, 274] width 65 height 40
click at [404, 259] on img at bounding box center [375, 274] width 65 height 40
drag, startPoint x: 417, startPoint y: 259, endPoint x: 424, endPoint y: 258, distance: 7.2
click at [422, 258] on font "Portföy" at bounding box center [432, 260] width 33 height 11
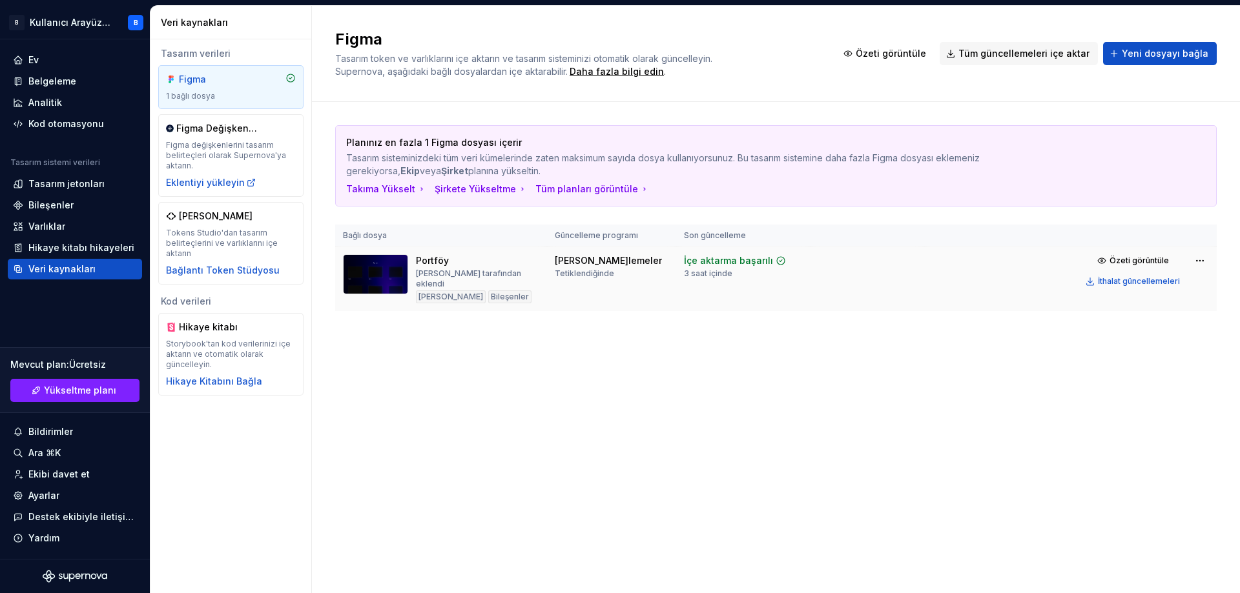
click at [444, 262] on font "Portföy" at bounding box center [432, 260] width 33 height 11
drag, startPoint x: 444, startPoint y: 267, endPoint x: 632, endPoint y: 221, distance: 193.9
click at [448, 269] on div "Portföy Barış tarafından eklendi [PERSON_NAME] Bileşenler" at bounding box center [477, 278] width 123 height 49
click at [211, 90] on div "Figma 1 bağlı dosya" at bounding box center [231, 87] width 130 height 28
click at [215, 87] on div "Figma 1 bağlı dosya" at bounding box center [231, 87] width 130 height 28
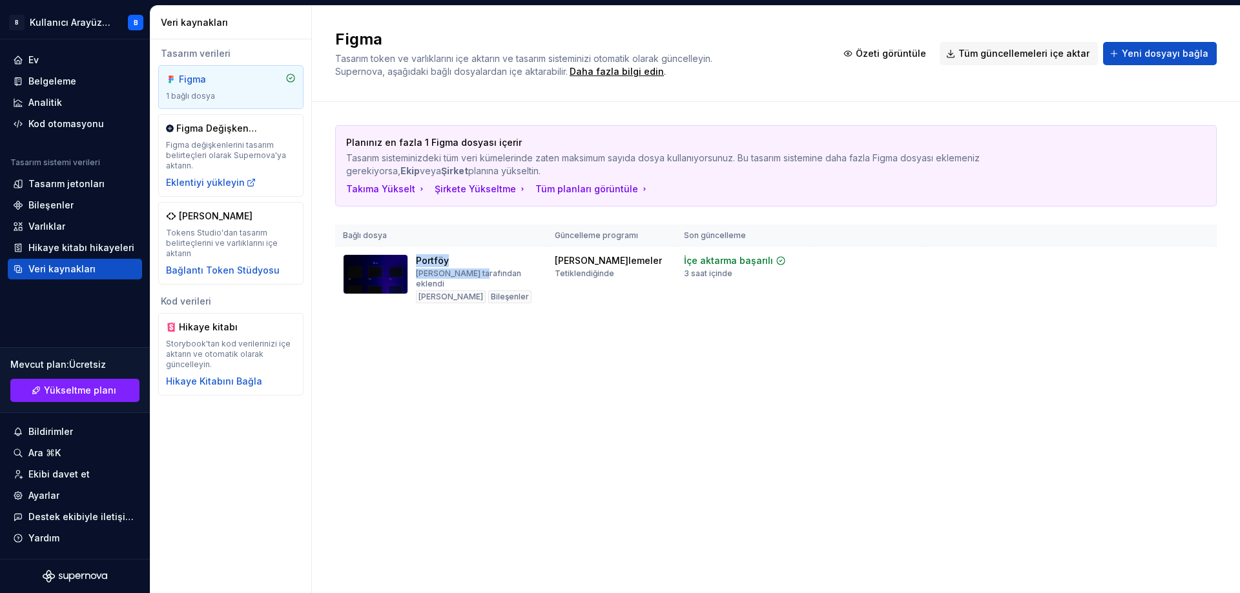
click at [215, 87] on div "Figma 1 bağlı dosya" at bounding box center [231, 87] width 130 height 28
click at [284, 70] on div "Figma 1 bağlı dosya" at bounding box center [230, 87] width 145 height 44
click at [284, 78] on div "Figma" at bounding box center [231, 79] width 130 height 13
drag, startPoint x: 385, startPoint y: 248, endPoint x: 363, endPoint y: 278, distance: 37.8
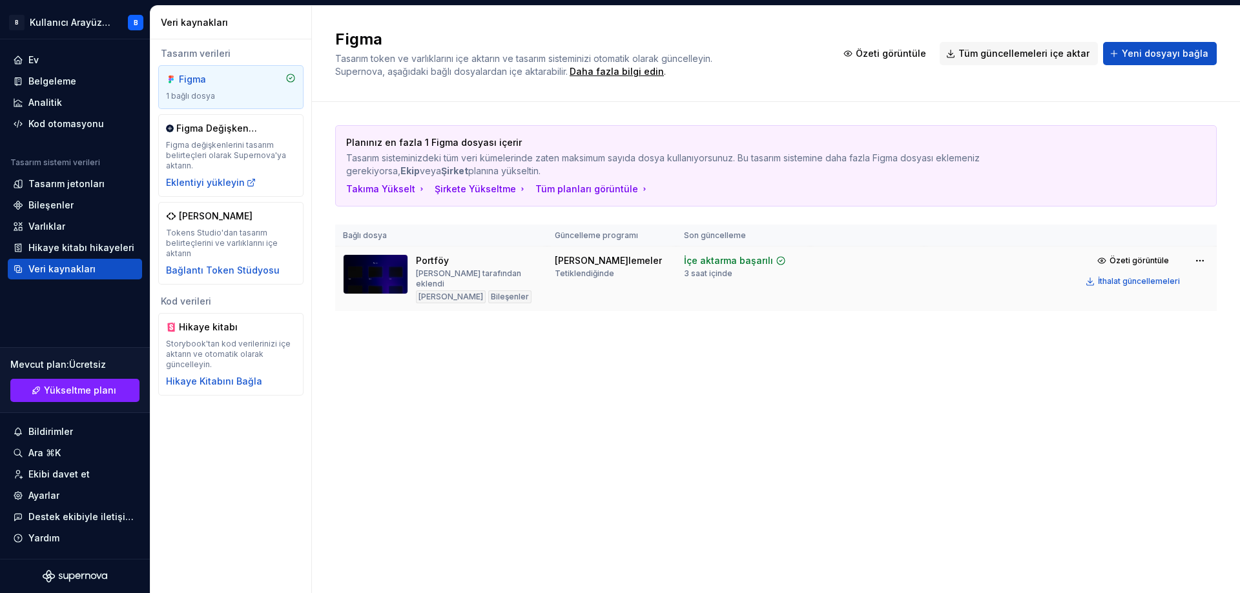
click at [363, 278] on img at bounding box center [375, 274] width 65 height 40
click at [424, 292] on font "[PERSON_NAME]" at bounding box center [450, 297] width 65 height 10
drag, startPoint x: 433, startPoint y: 283, endPoint x: 750, endPoint y: 282, distance: 317.1
click at [603, 282] on tr "Portföy Barış tarafından eklendi [PERSON_NAME] Bileşenler [PERSON_NAME] güncell…" at bounding box center [775, 279] width 881 height 65
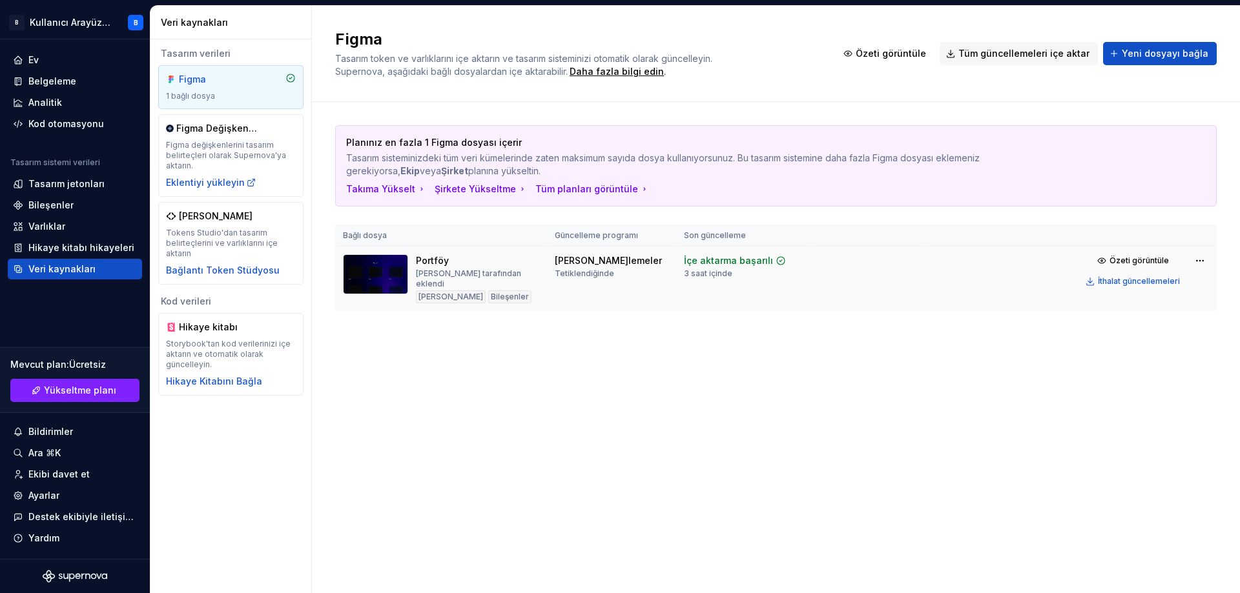
drag, startPoint x: 1014, startPoint y: 280, endPoint x: 1071, endPoint y: 267, distance: 58.1
click at [1035, 274] on td "Özeti görüntüle İthalat güncellemeleri" at bounding box center [1070, 271] width 293 height 49
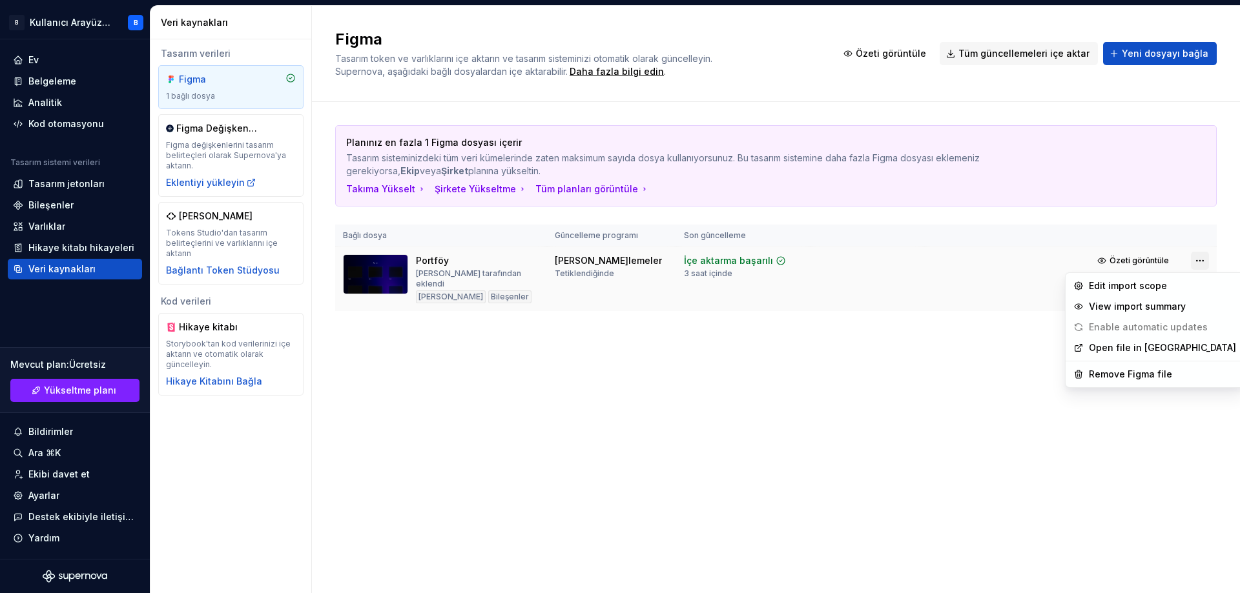
click at [1208, 263] on html "B Kullanıcı Arayüzü/Kullanıcı Deneyimi B Ev Belgeleme Analitik Kod otomasyonu T…" at bounding box center [620, 296] width 1240 height 593
click at [916, 302] on html "B Kullanıcı Arayüzü/Kullanıcı Deneyimi B Ev Belgeleme Analitik Kod otomasyonu T…" at bounding box center [620, 296] width 1240 height 593
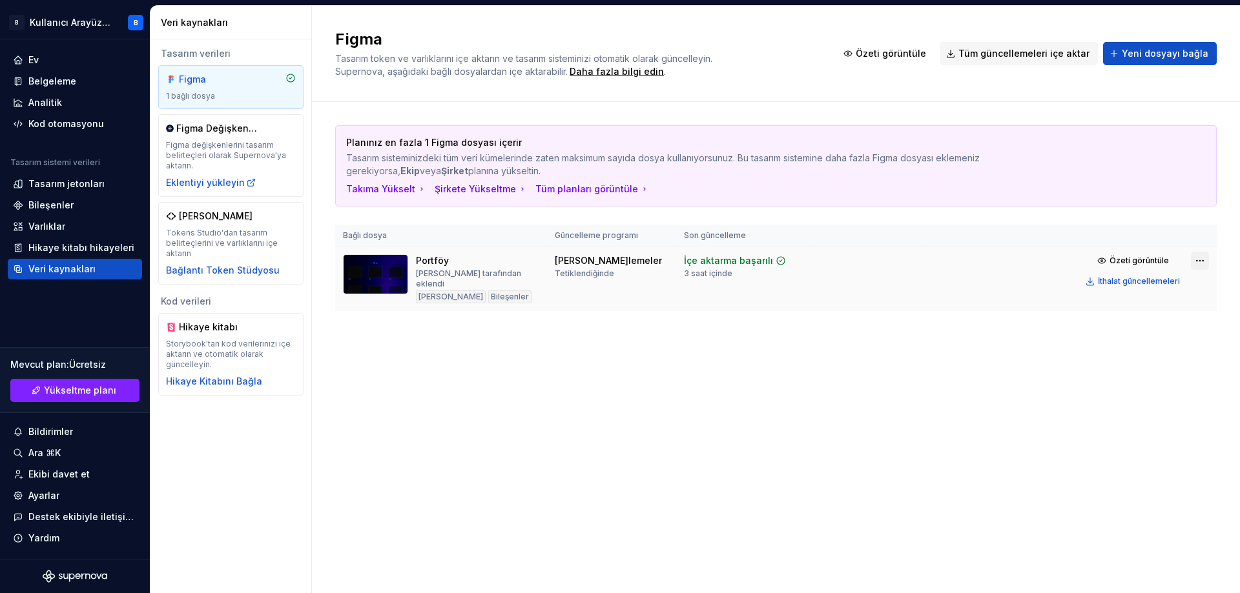
click at [1204, 260] on html "B Kullanıcı Arayüzü/Kullanıcı Deneyimi B Ev Belgeleme Analitik Kod otomasyonu T…" at bounding box center [620, 296] width 1240 height 593
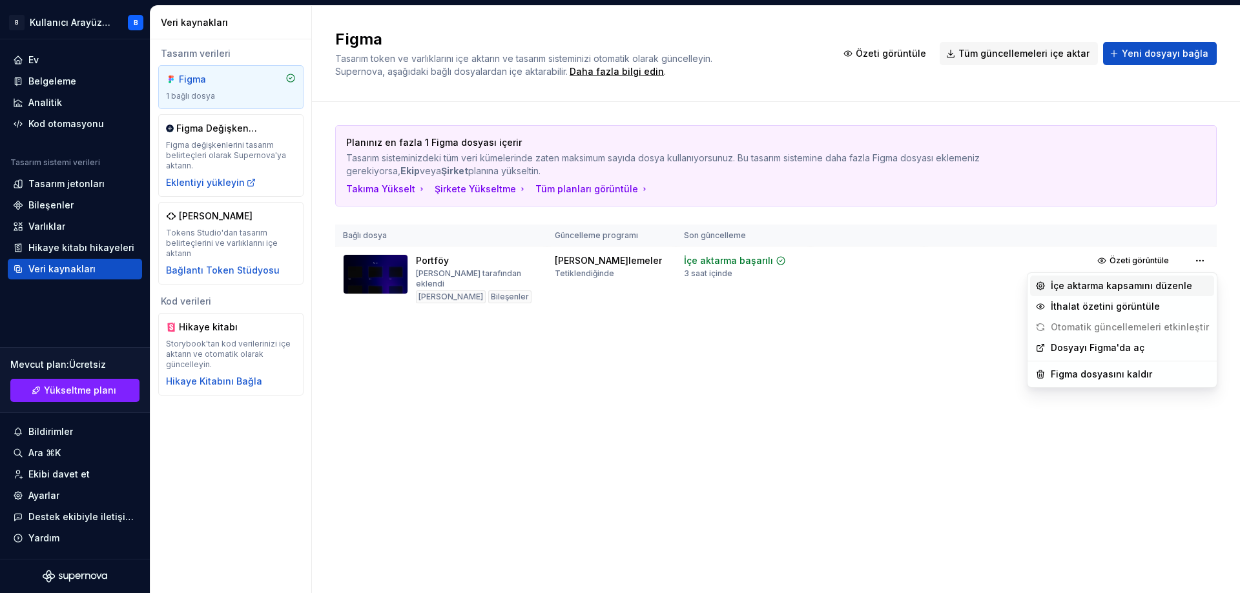
click at [1143, 295] on div "İçe aktarma kapsamını düzenle" at bounding box center [1122, 286] width 184 height 21
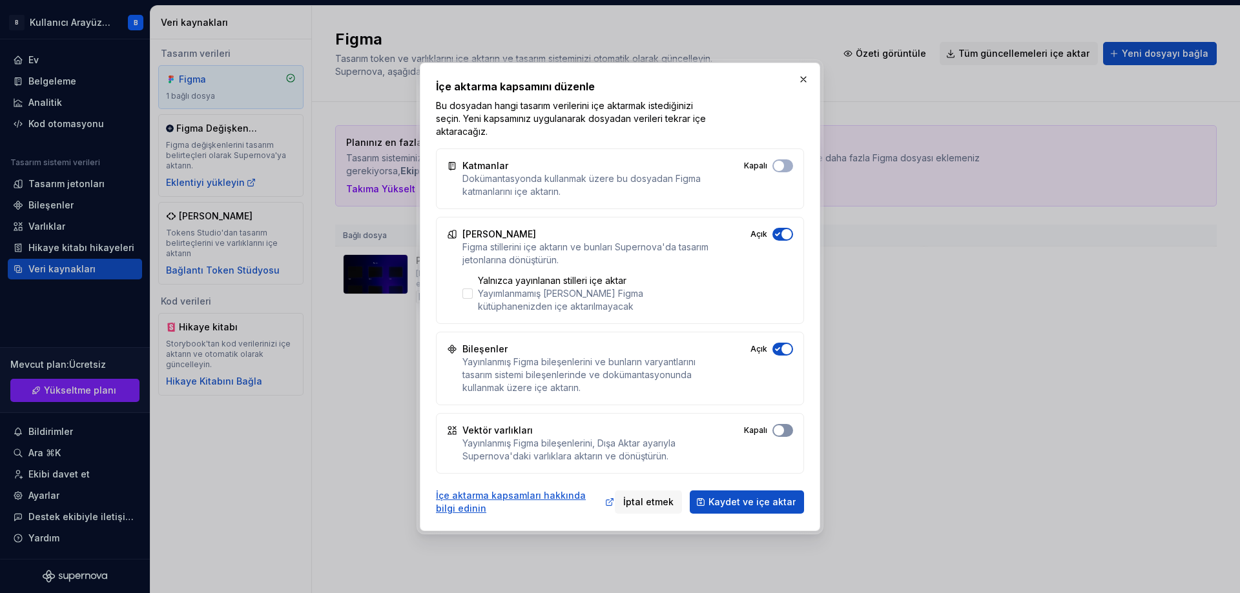
click at [778, 431] on span "button" at bounding box center [779, 431] width 10 height 10
click at [782, 163] on span "button" at bounding box center [779, 166] width 10 height 10
click at [741, 495] on button "Kaydet ve içe aktar" at bounding box center [747, 502] width 114 height 23
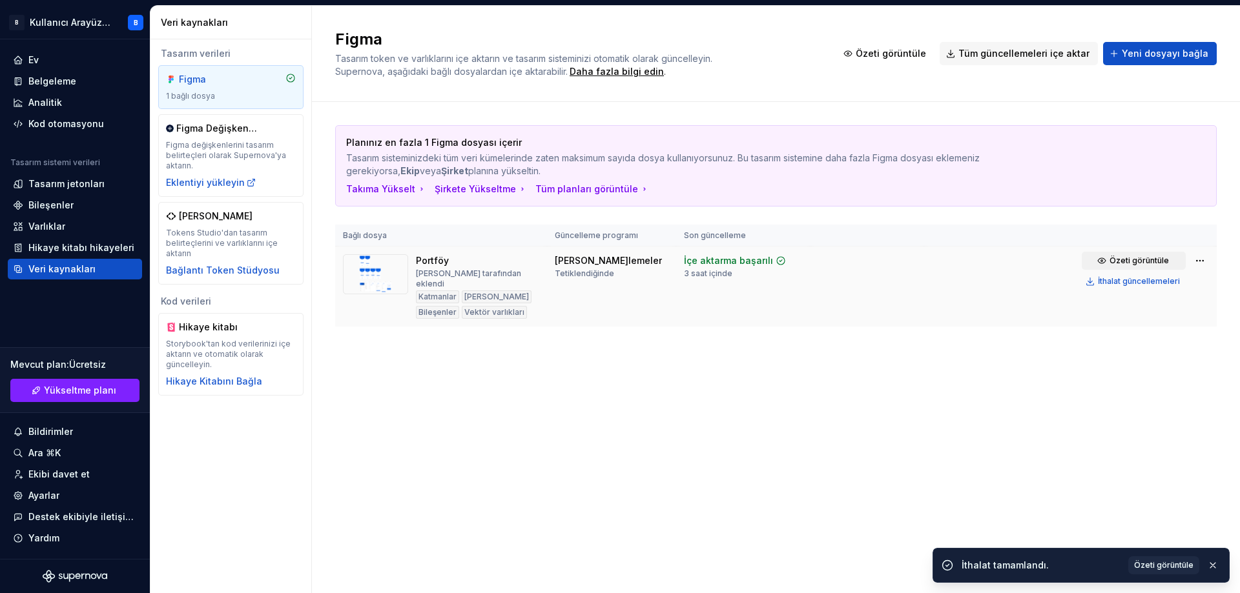
click at [1149, 266] on button "Özeti görüntüle" at bounding box center [1134, 261] width 104 height 18
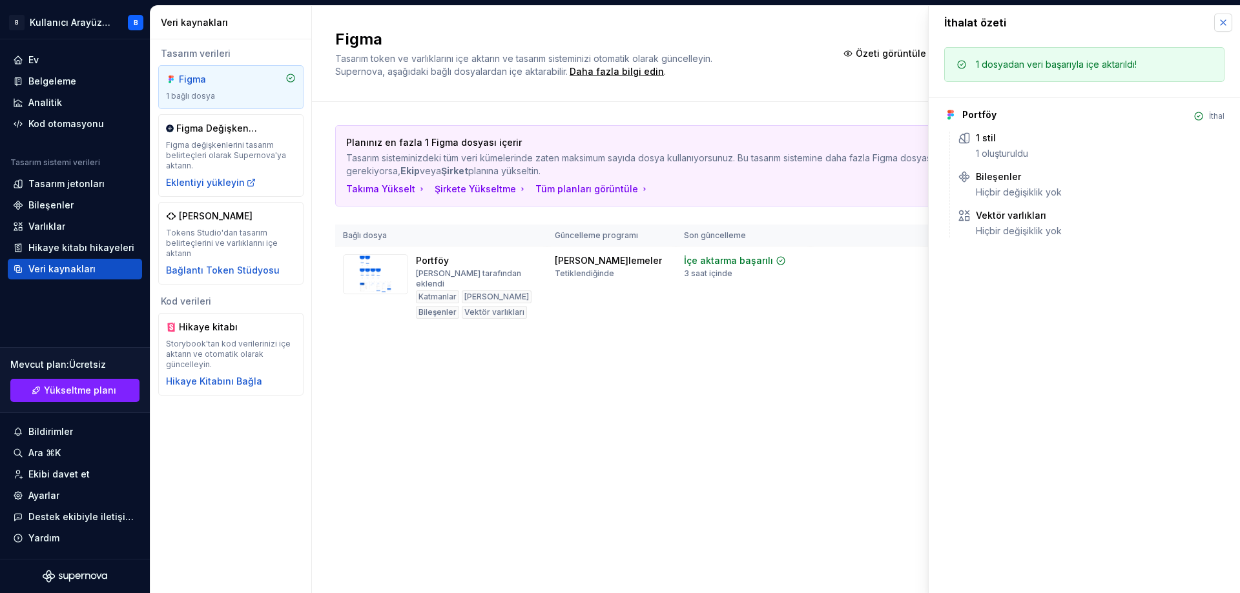
click at [1216, 26] on button "button" at bounding box center [1223, 23] width 18 height 18
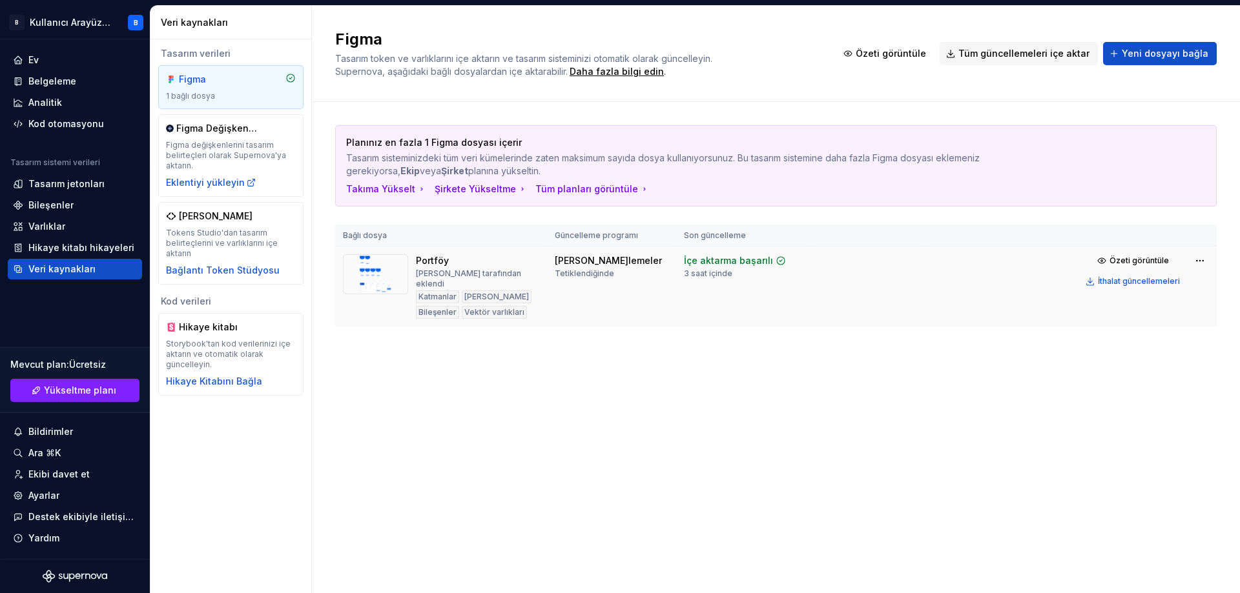
click at [389, 287] on img at bounding box center [375, 274] width 65 height 40
drag, startPoint x: 384, startPoint y: 273, endPoint x: 378, endPoint y: 268, distance: 7.8
drag, startPoint x: 378, startPoint y: 268, endPoint x: 384, endPoint y: 261, distance: 8.8
click at [380, 264] on img at bounding box center [375, 274] width 65 height 40
click at [462, 287] on div "Portföy Barış tarafından eklendi Katmanlar [PERSON_NAME] Bileşenler Vektör varl…" at bounding box center [477, 286] width 123 height 65
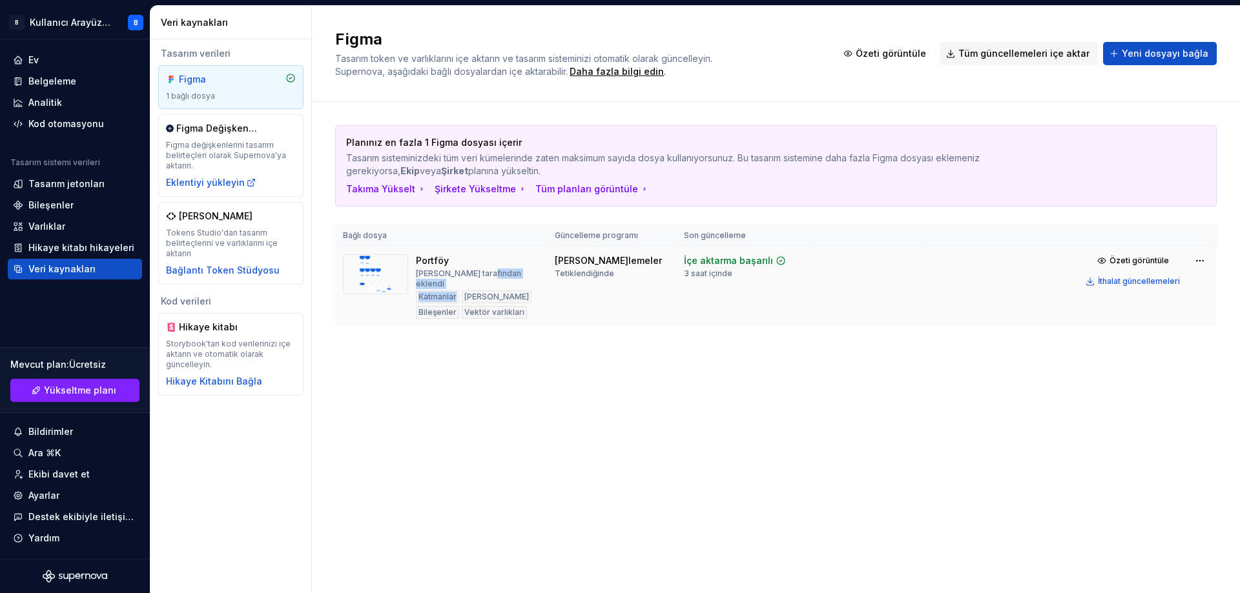
drag, startPoint x: 459, startPoint y: 289, endPoint x: 469, endPoint y: 289, distance: 9.7
click at [459, 291] on div "Katmanlar [PERSON_NAME] Bileşenler Vektör varlıkları" at bounding box center [477, 305] width 123 height 28
click at [482, 292] on font "[PERSON_NAME]" at bounding box center [496, 297] width 65 height 10
click at [539, 302] on td "Portföy Barış tarafından eklendi Katmanlar [PERSON_NAME] Bileşenler Vektör varl…" at bounding box center [441, 287] width 212 height 81
drag, startPoint x: 523, startPoint y: 320, endPoint x: 497, endPoint y: 320, distance: 26.5
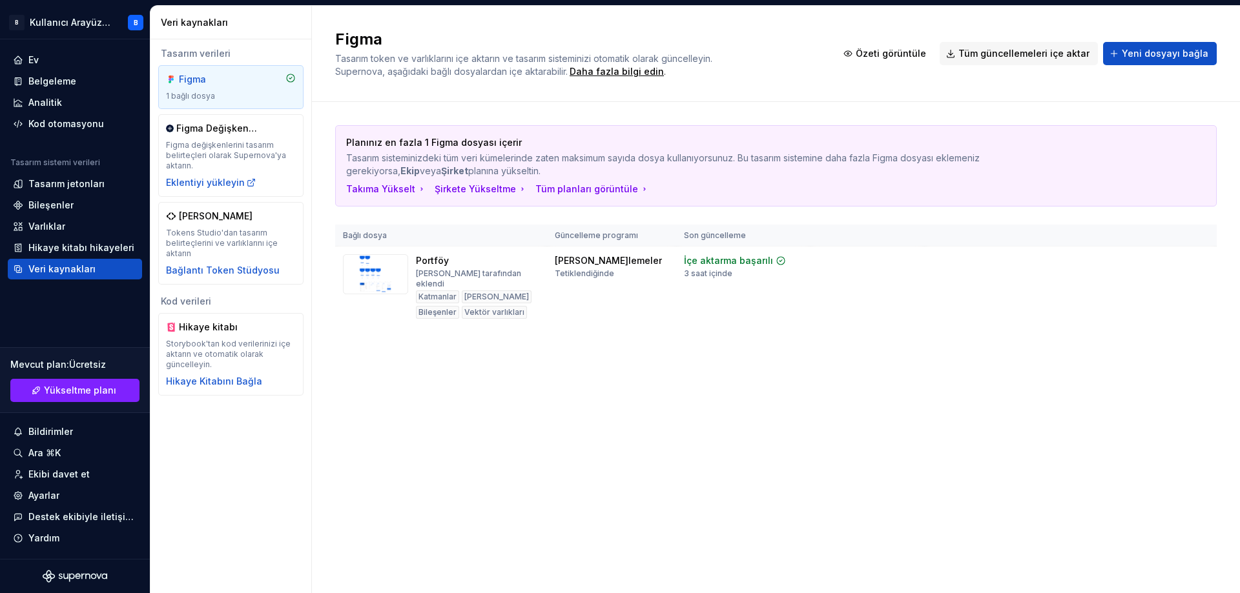
click at [522, 320] on div "Planınız en fazla 1 Figma dosyası içerir Tasarım sisteminizdeki tüm veri kümele…" at bounding box center [775, 239] width 881 height 274
click at [61, 202] on font "Bileşenler" at bounding box center [50, 205] width 45 height 11
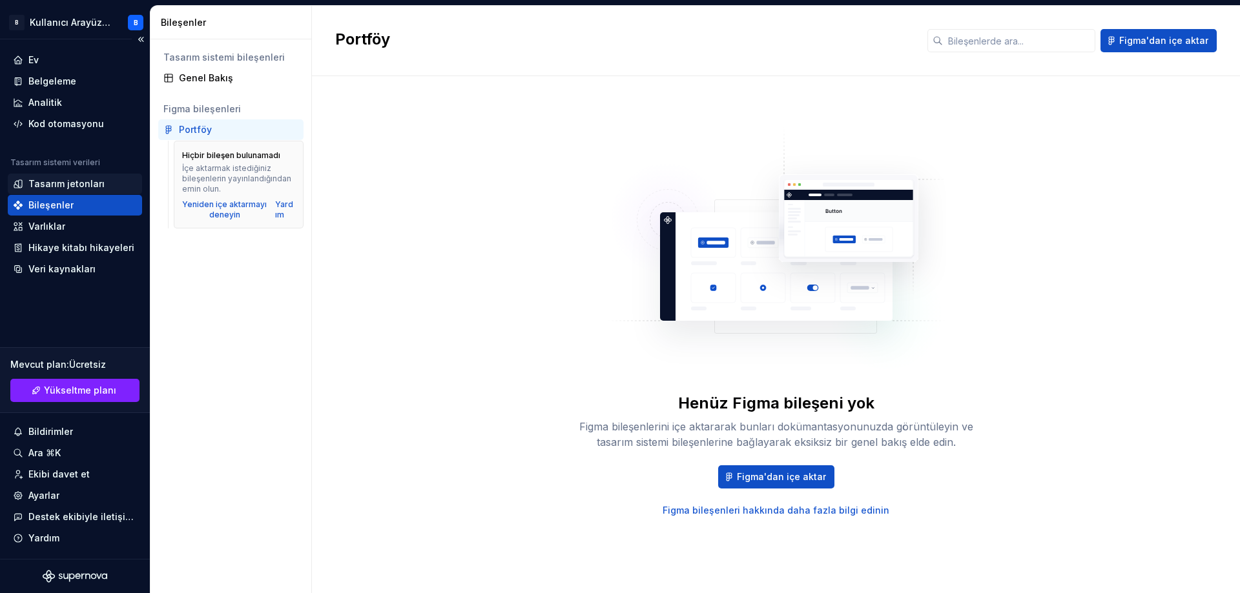
click at [78, 177] on div "Tasarım jetonları" at bounding box center [75, 184] width 134 height 21
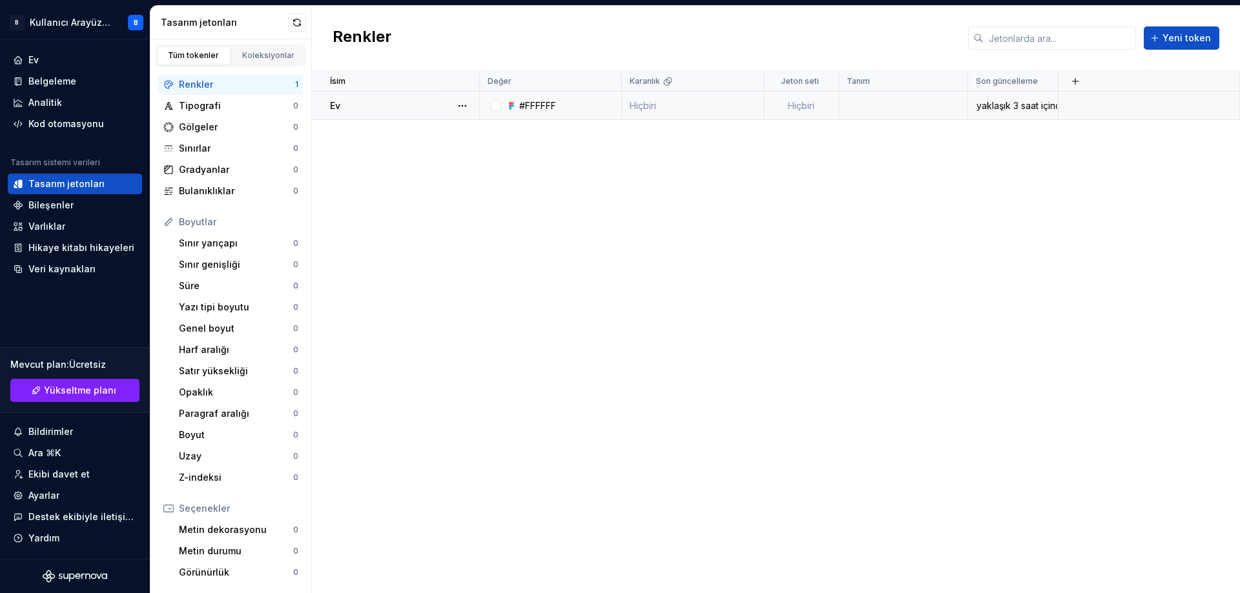
click at [414, 119] on td "Ev" at bounding box center [396, 106] width 168 height 28
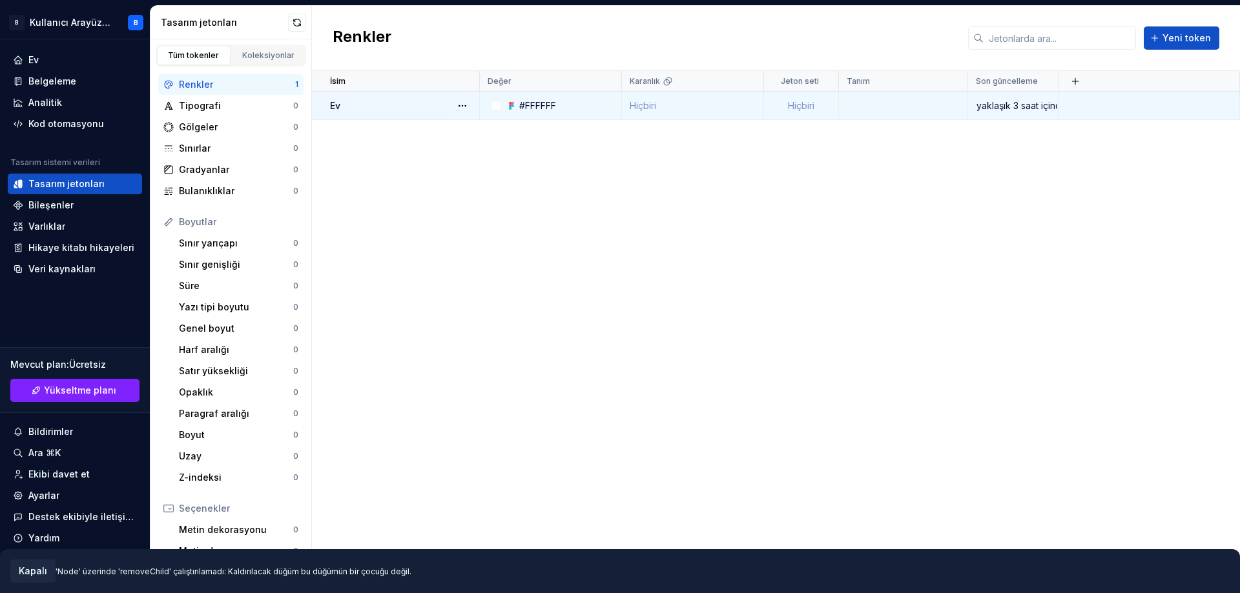
click at [1027, 114] on td "yaklaşık 3 saat içinde" at bounding box center [1013, 106] width 90 height 28
click at [587, 108] on div "#FFFFFF" at bounding box center [554, 105] width 132 height 13
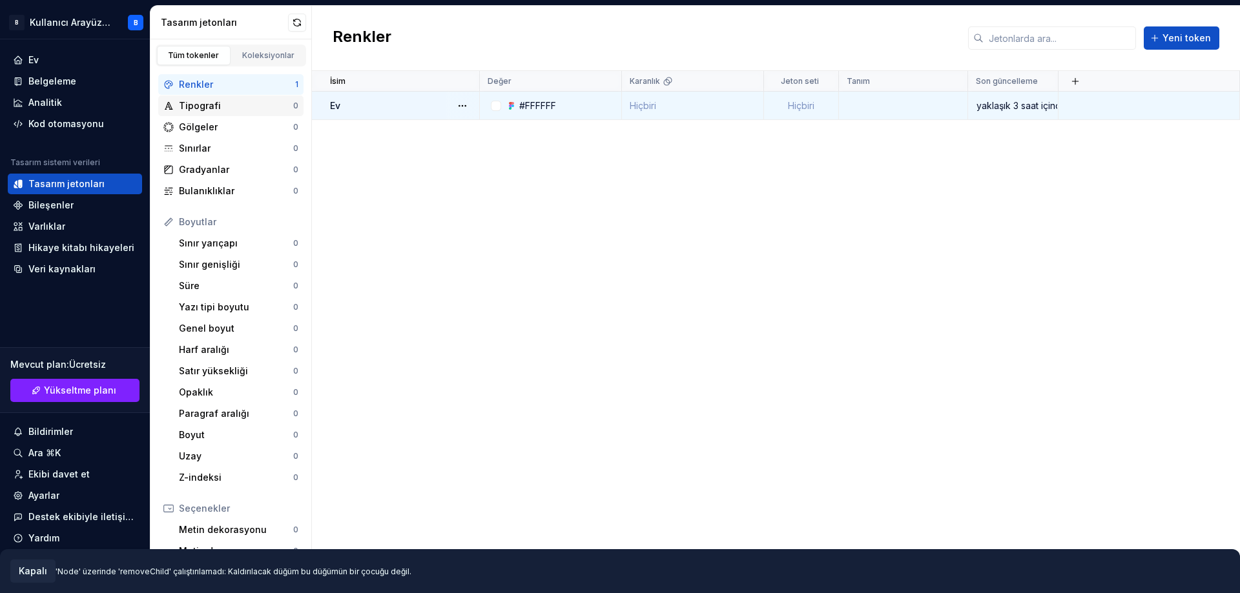
click at [236, 104] on div "Tipografi" at bounding box center [236, 105] width 114 height 13
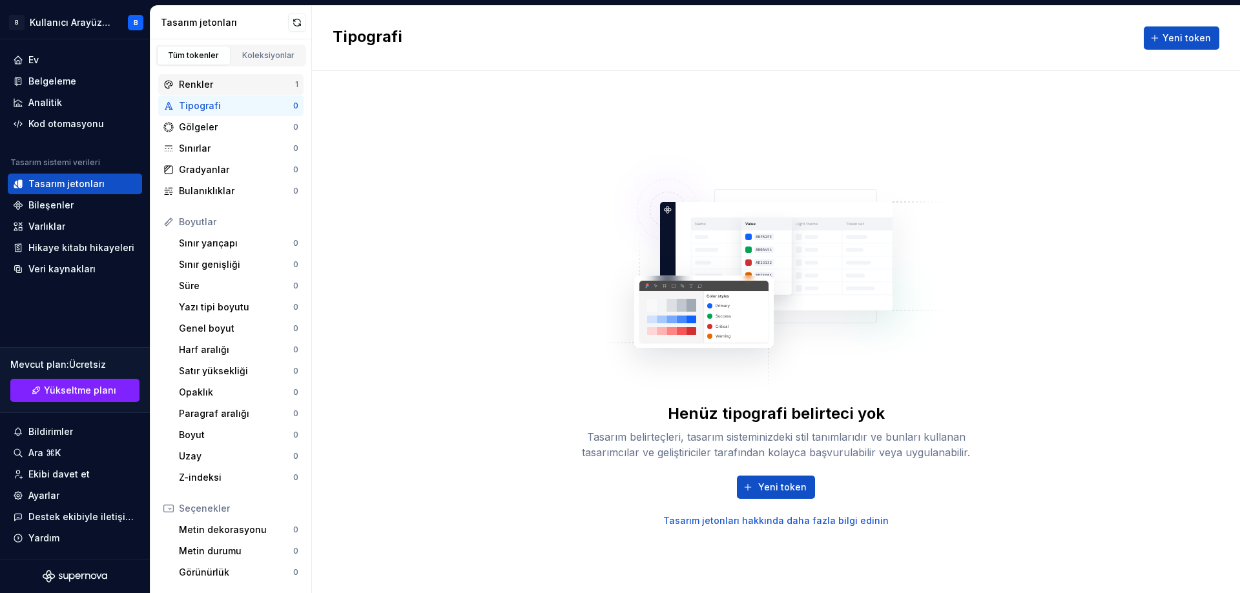
click at [216, 89] on div "Renkler" at bounding box center [237, 84] width 116 height 13
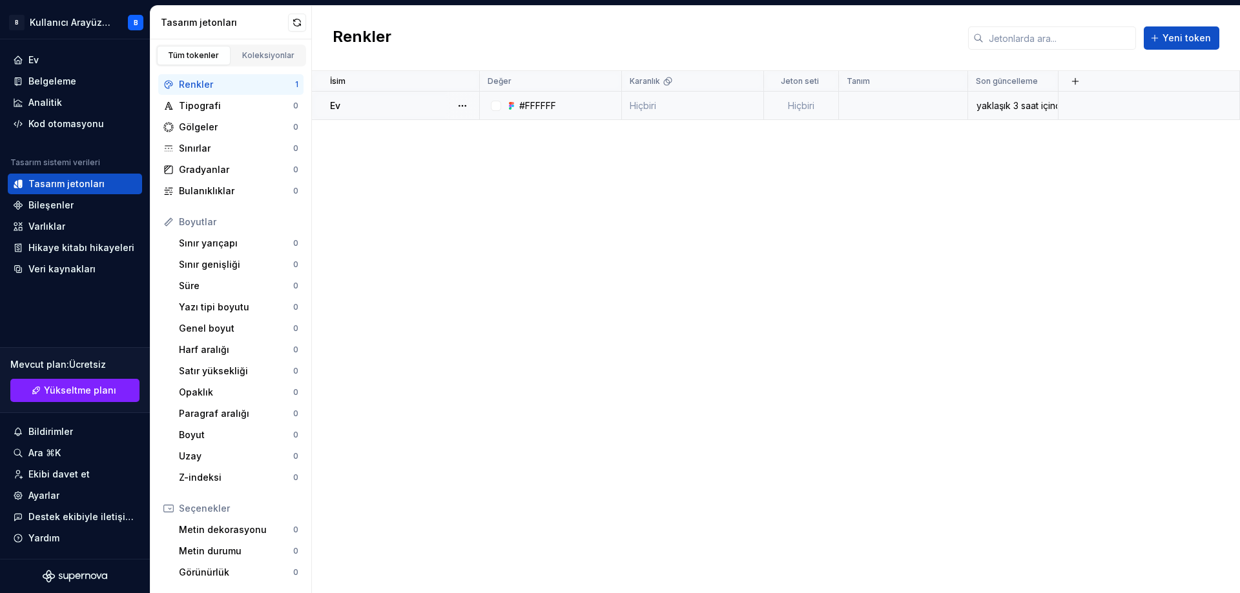
click at [557, 106] on div "#FFFFFF" at bounding box center [554, 105] width 132 height 13
type textarea "*"
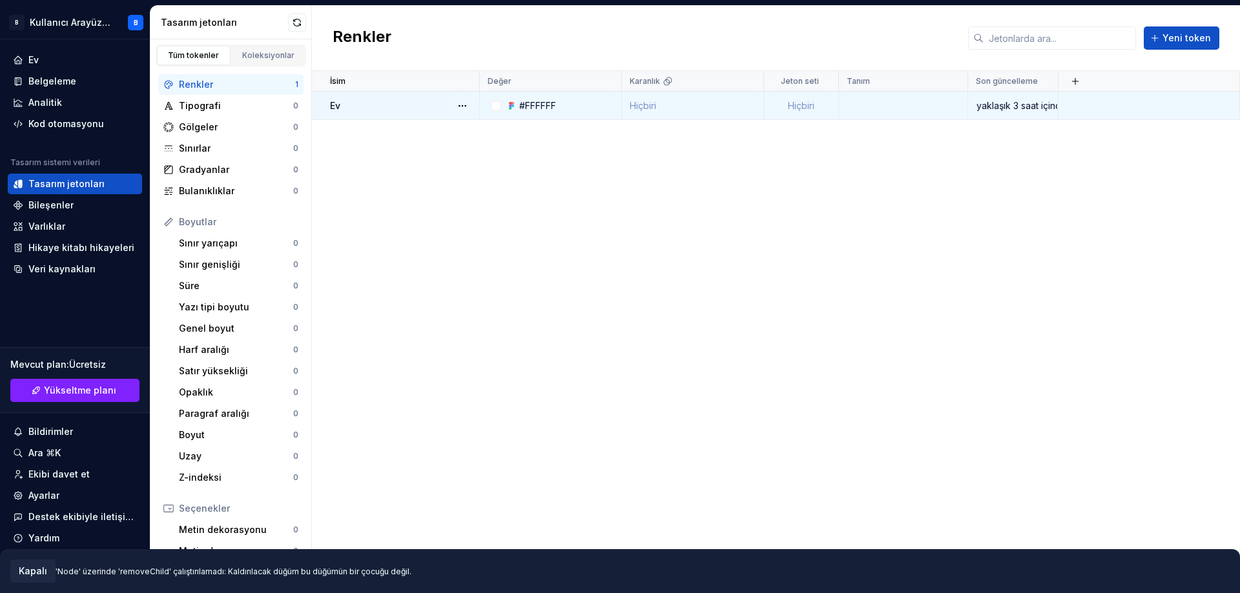
click at [1029, 111] on div "yaklaşık 3 saat içinde" at bounding box center [1013, 105] width 88 height 13
click at [52, 196] on div "Bileşenler" at bounding box center [75, 205] width 134 height 21
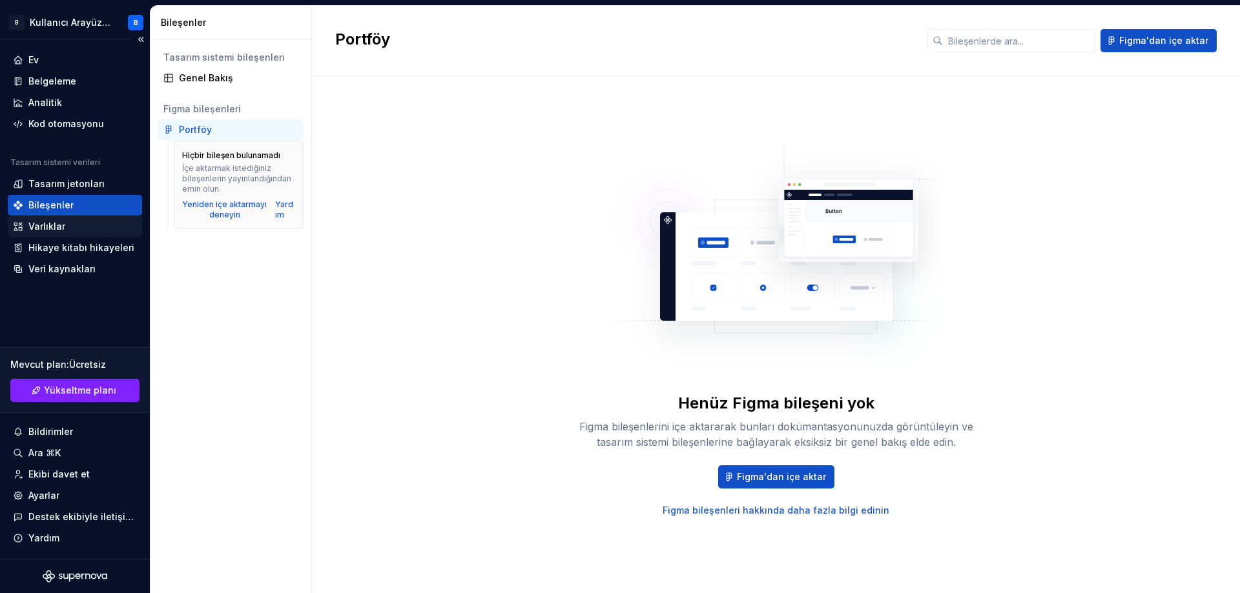
click at [56, 232] on div "Varlıklar" at bounding box center [46, 226] width 37 height 13
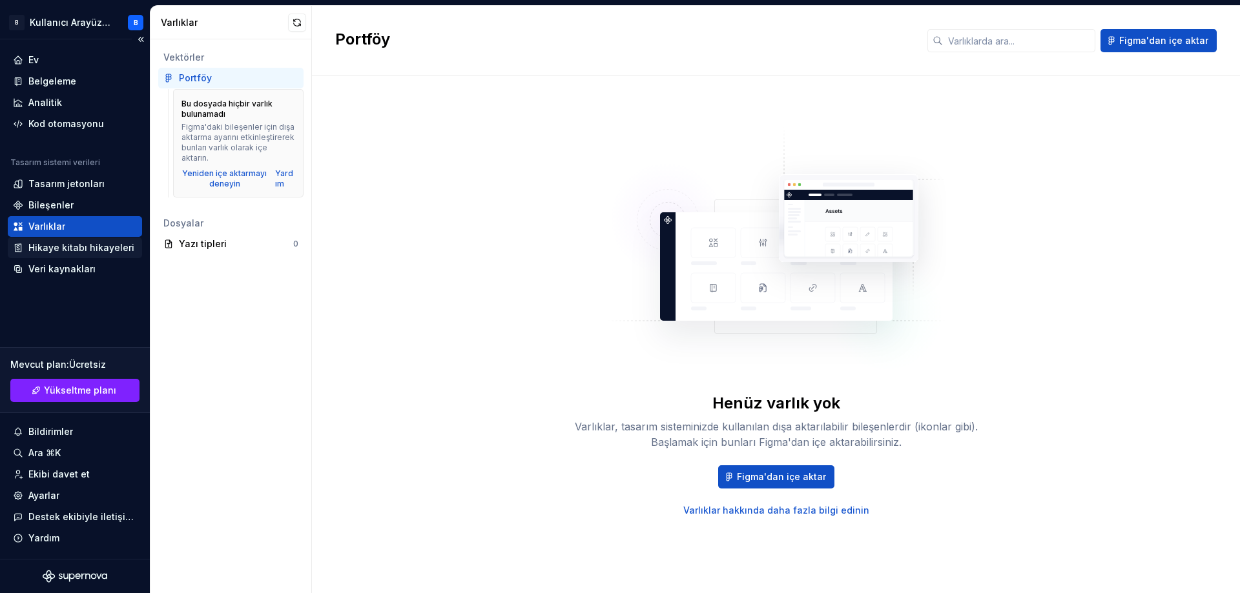
click at [63, 251] on font "Hikaye kitabı hikayeleri" at bounding box center [81, 247] width 106 height 11
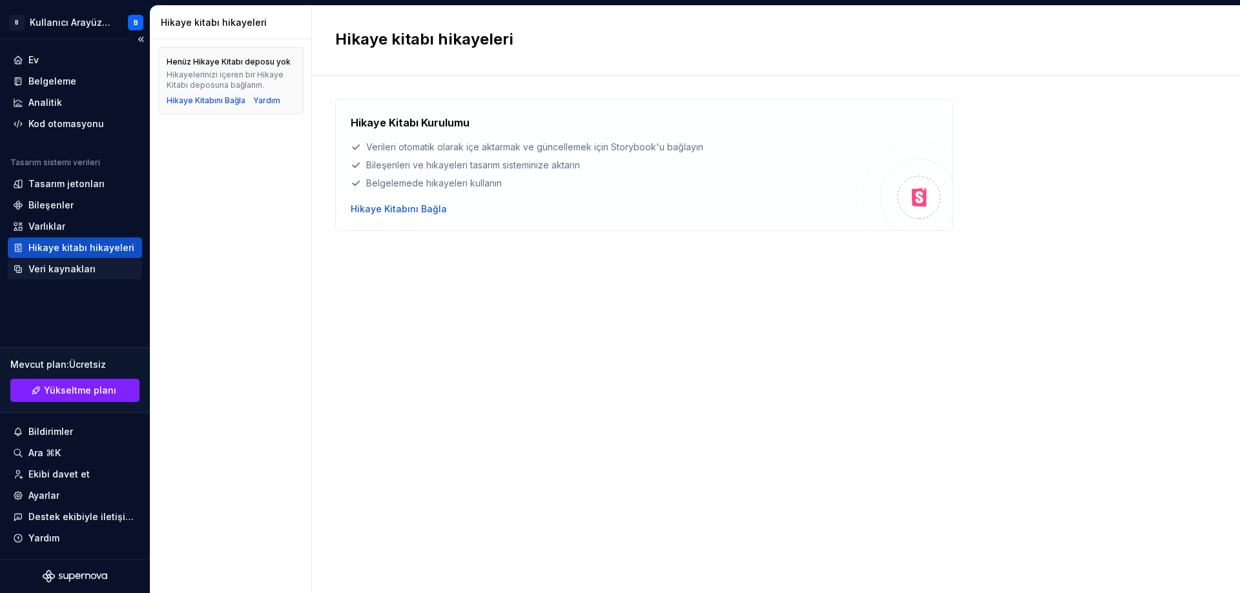
click at [63, 273] on font "Veri kaynakları" at bounding box center [61, 268] width 67 height 11
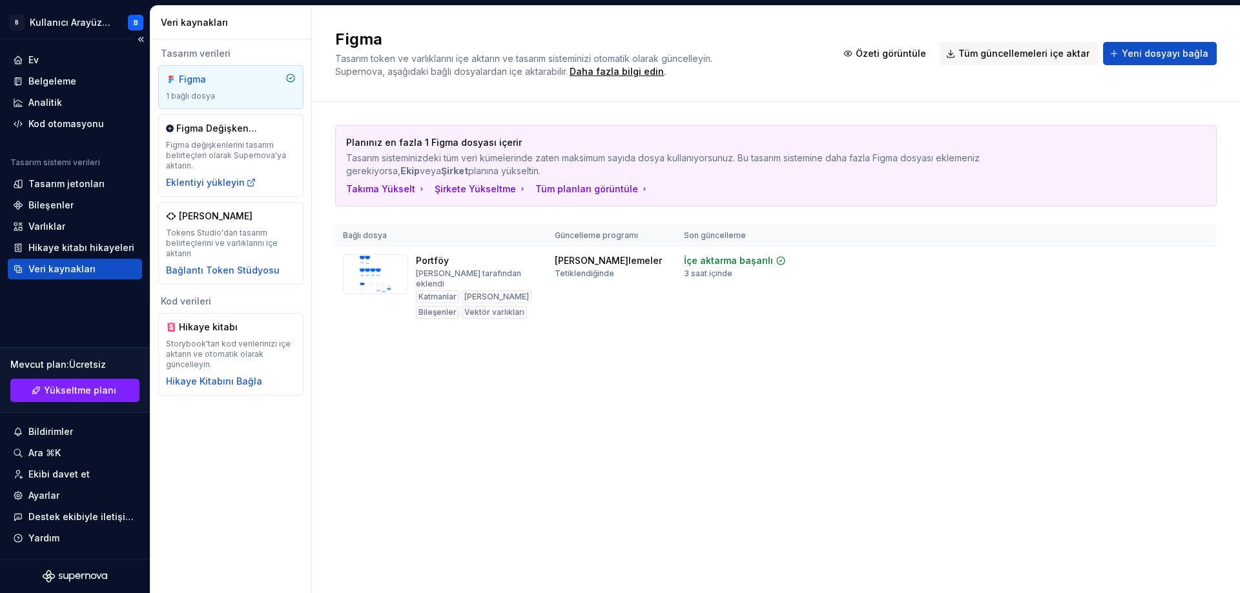
click at [68, 259] on div "Veri kaynakları" at bounding box center [75, 269] width 134 height 21
click at [83, 251] on font "Hikaye kitabı hikayeleri" at bounding box center [81, 247] width 106 height 11
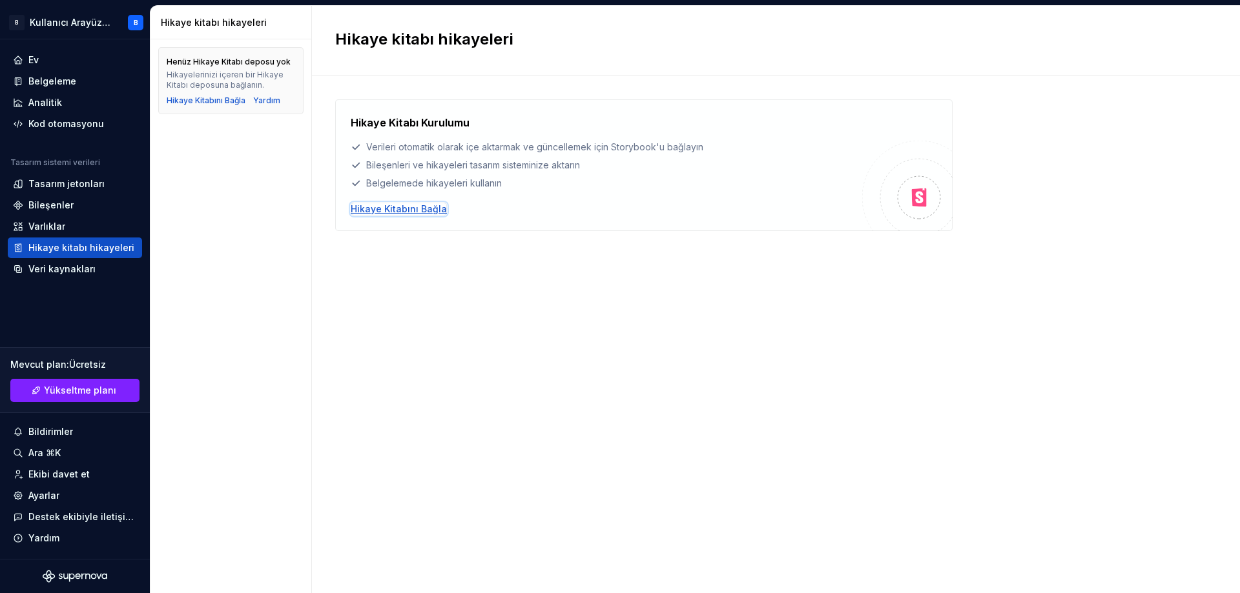
click at [383, 211] on font "Hikaye Kitabını Bağla" at bounding box center [399, 208] width 96 height 11
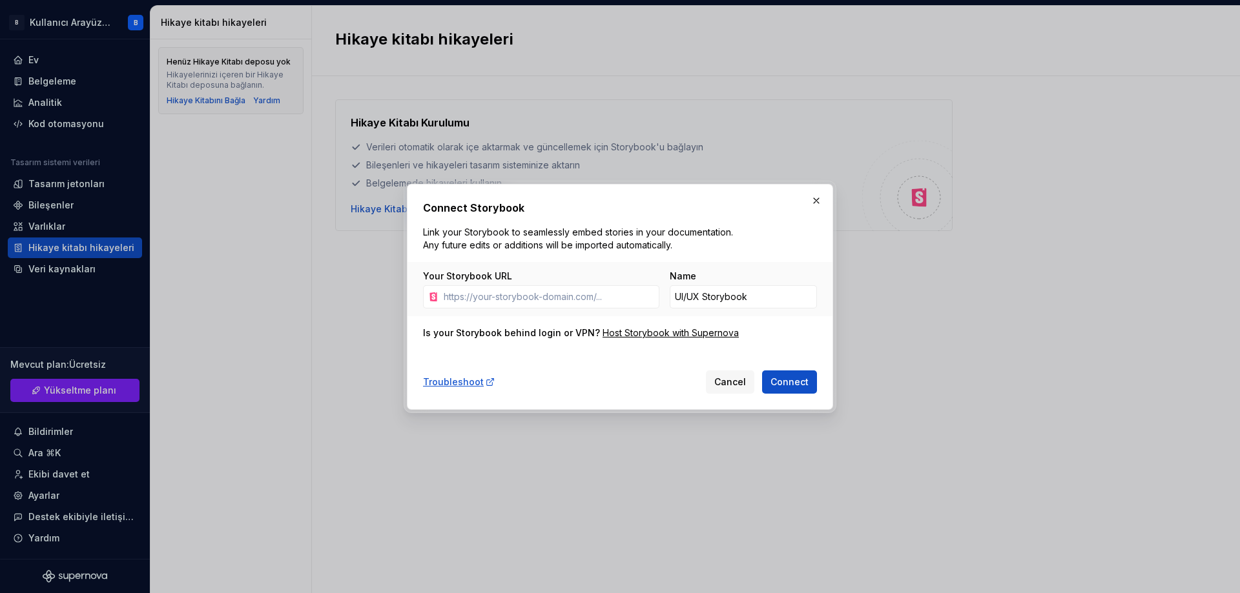
click at [821, 206] on button "button" at bounding box center [816, 201] width 18 height 18
